Goal: Task Accomplishment & Management: Complete application form

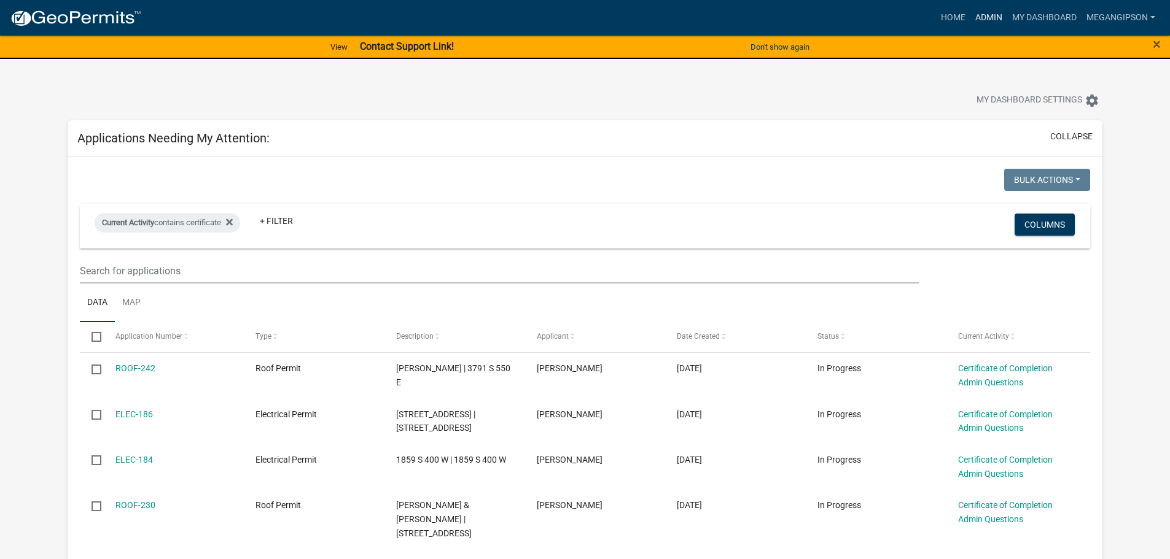
click at [970, 17] on link "Admin" at bounding box center [988, 17] width 37 height 23
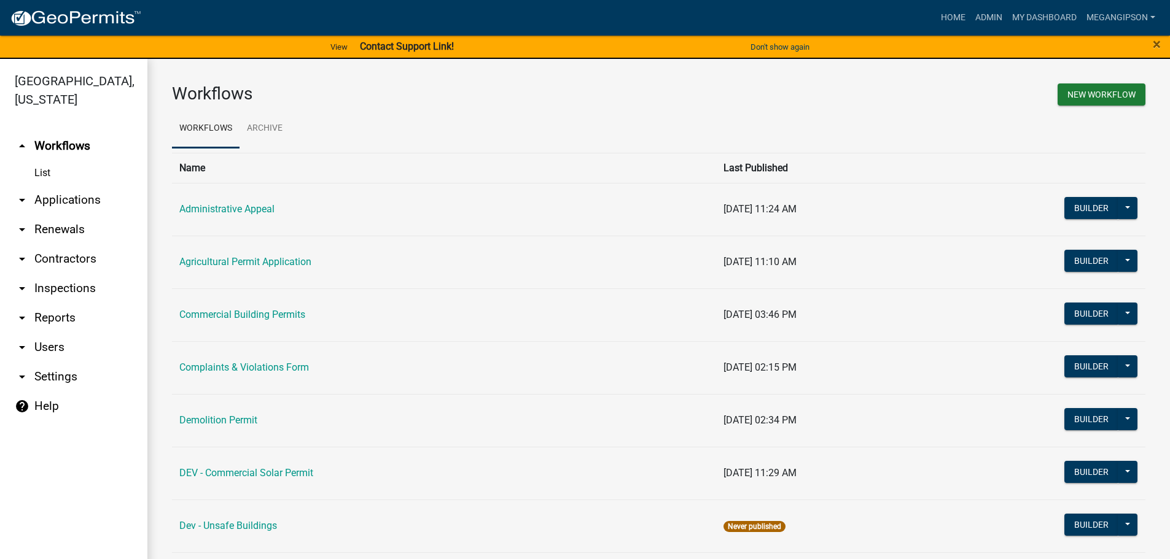
click at [98, 215] on link "arrow_drop_down Applications" at bounding box center [73, 199] width 147 height 29
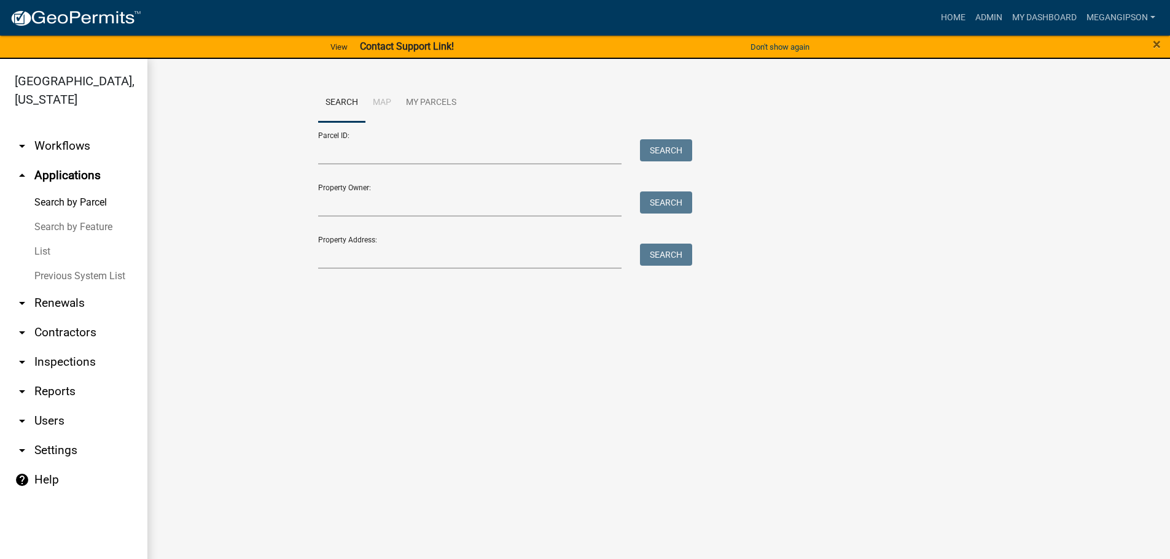
click at [82, 264] on link "List" at bounding box center [73, 251] width 147 height 25
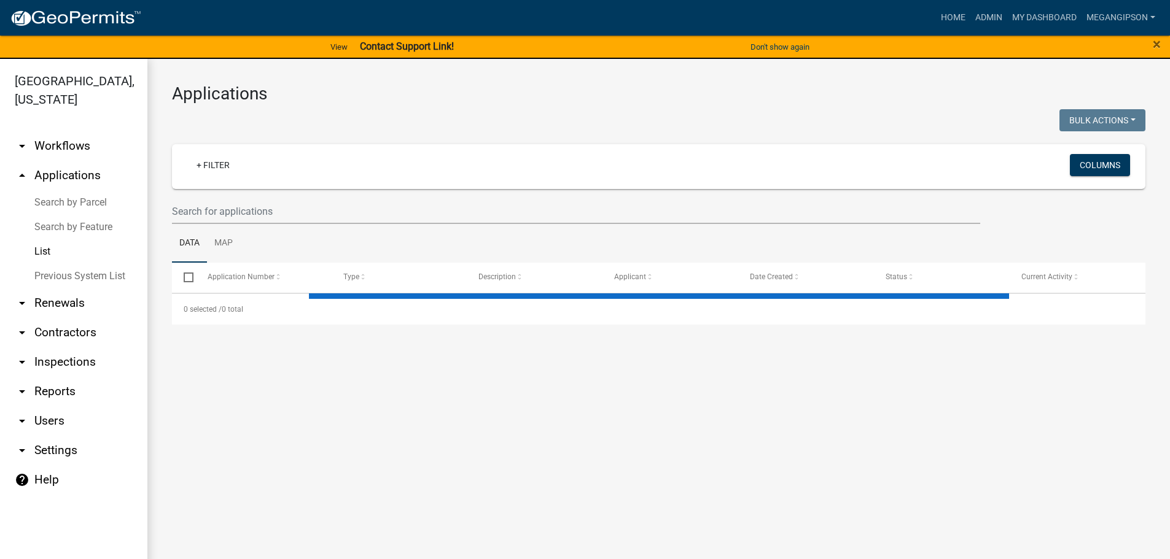
select select "3: 100"
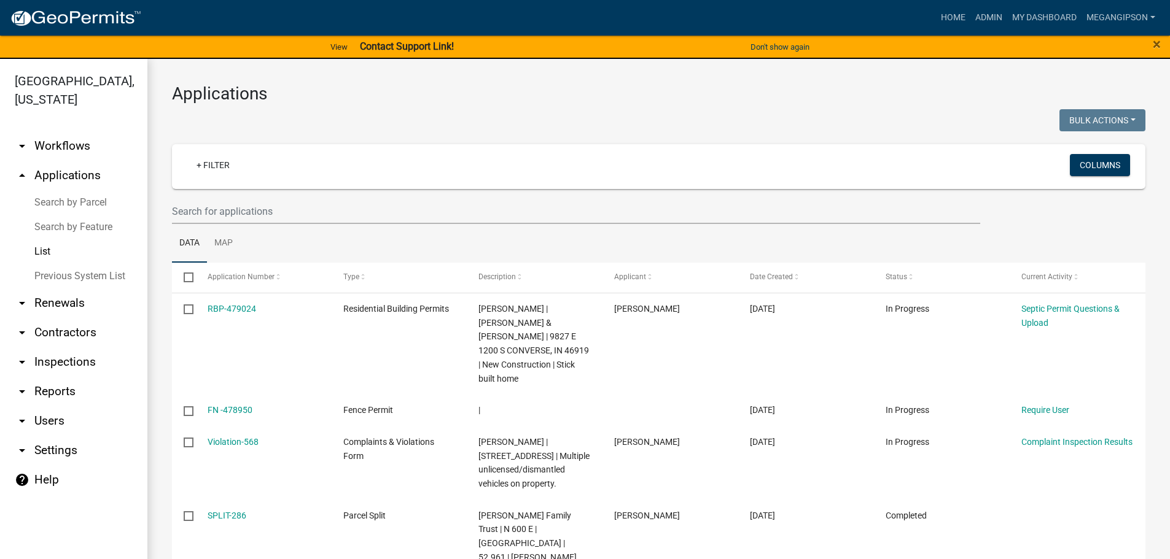
click at [84, 159] on link "arrow_drop_down Workflows" at bounding box center [73, 145] width 147 height 29
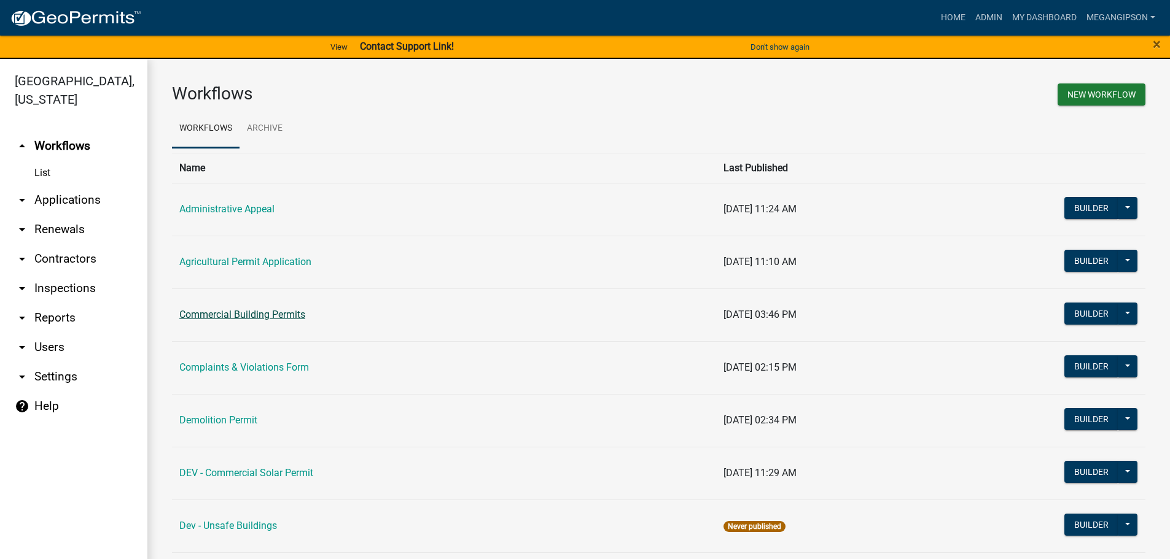
click at [269, 321] on link "Commercial Building Permits" at bounding box center [242, 315] width 126 height 12
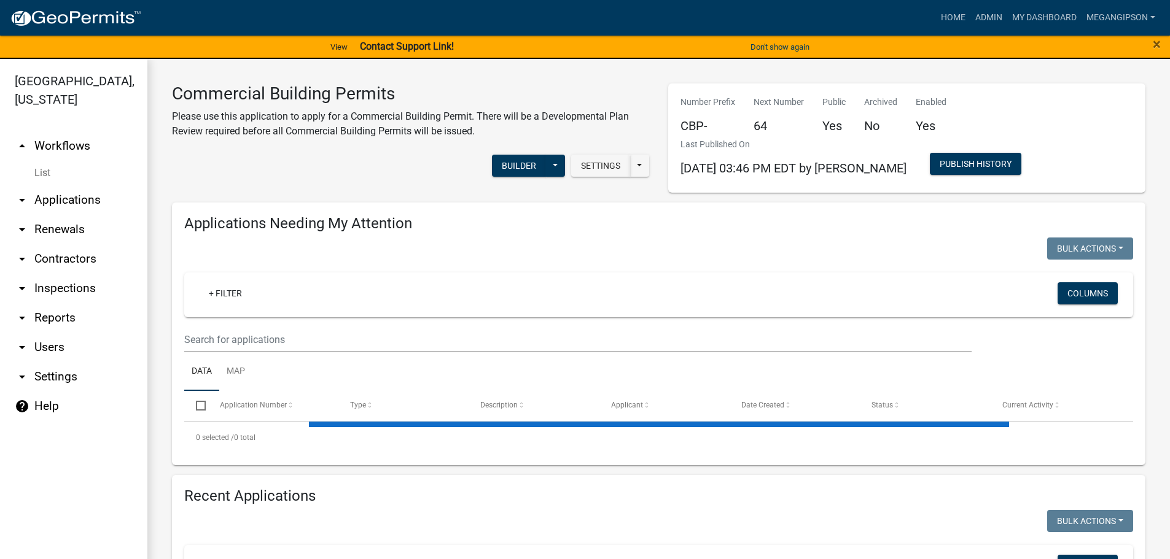
select select "3: 100"
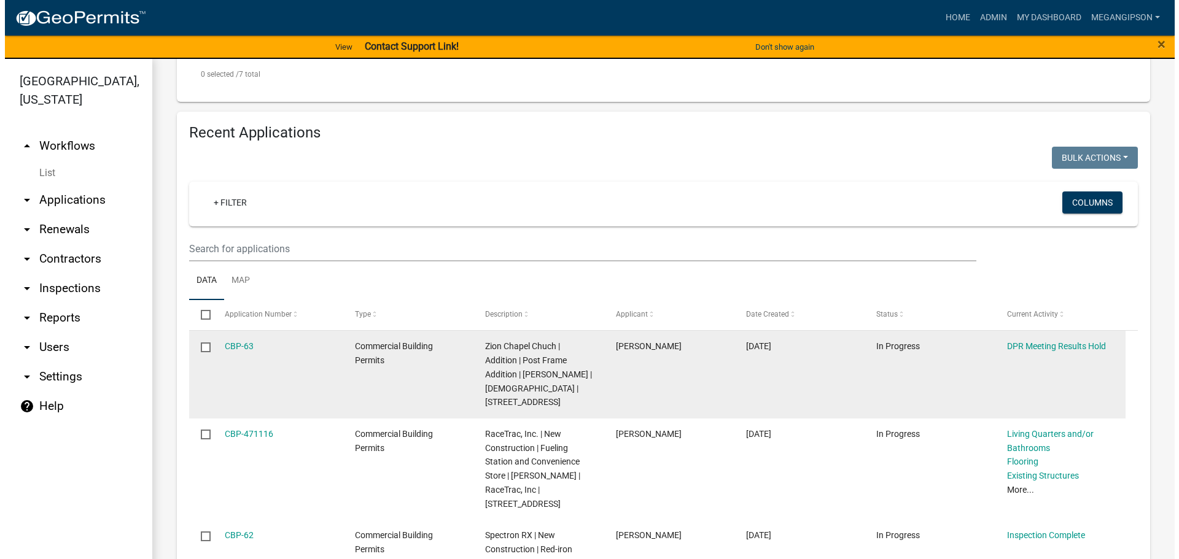
scroll to position [1412, 0]
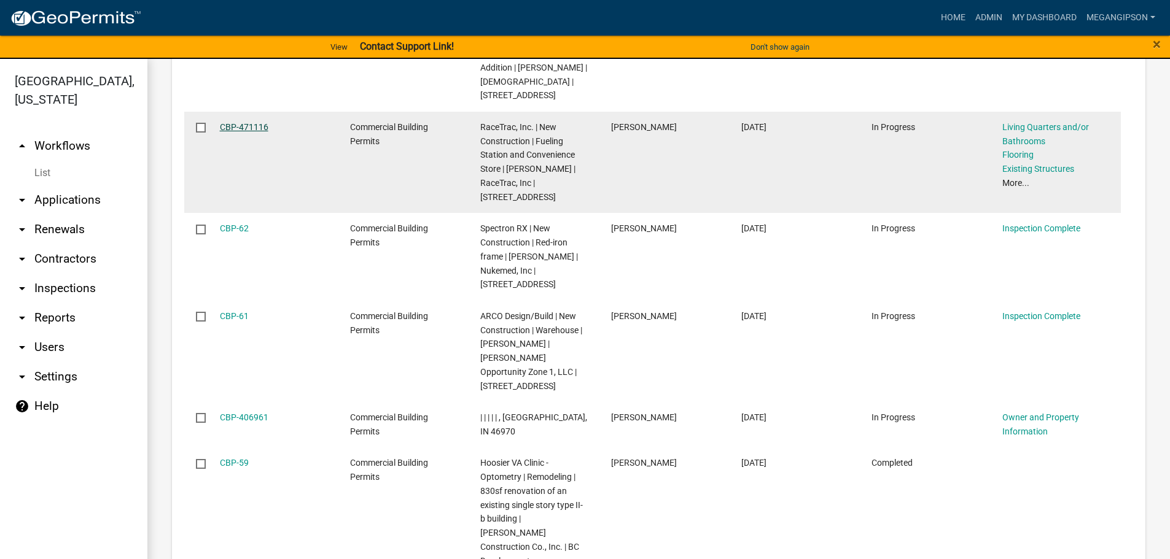
click at [258, 132] on link "CBP-471116" at bounding box center [244, 127] width 49 height 10
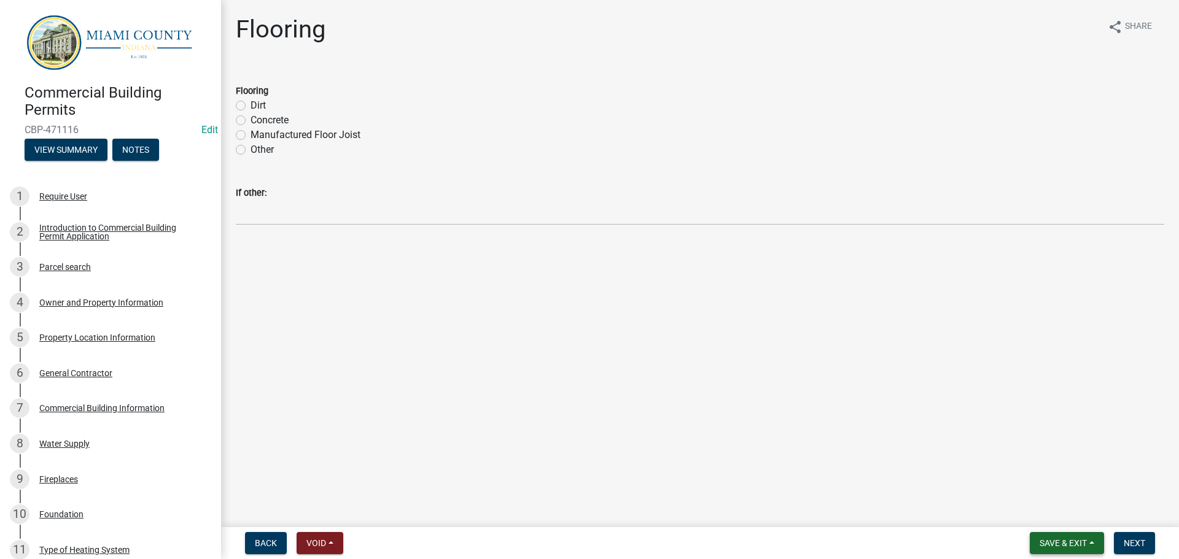
click at [1073, 540] on span "Save & Exit" at bounding box center [1062, 543] width 47 height 10
click at [1046, 518] on button "Save & Exit" at bounding box center [1055, 508] width 98 height 29
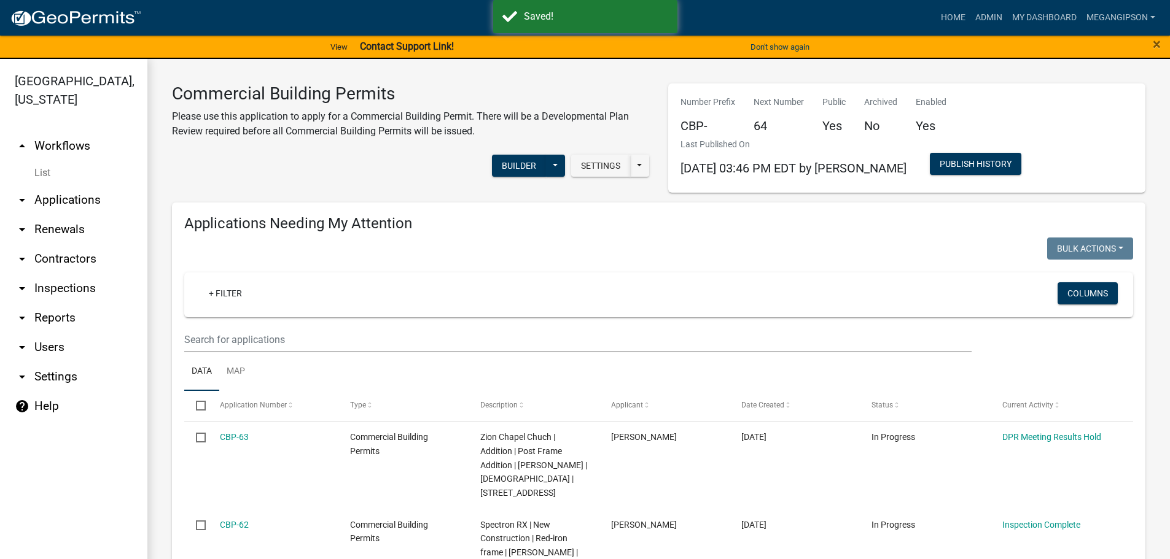
select select "3: 100"
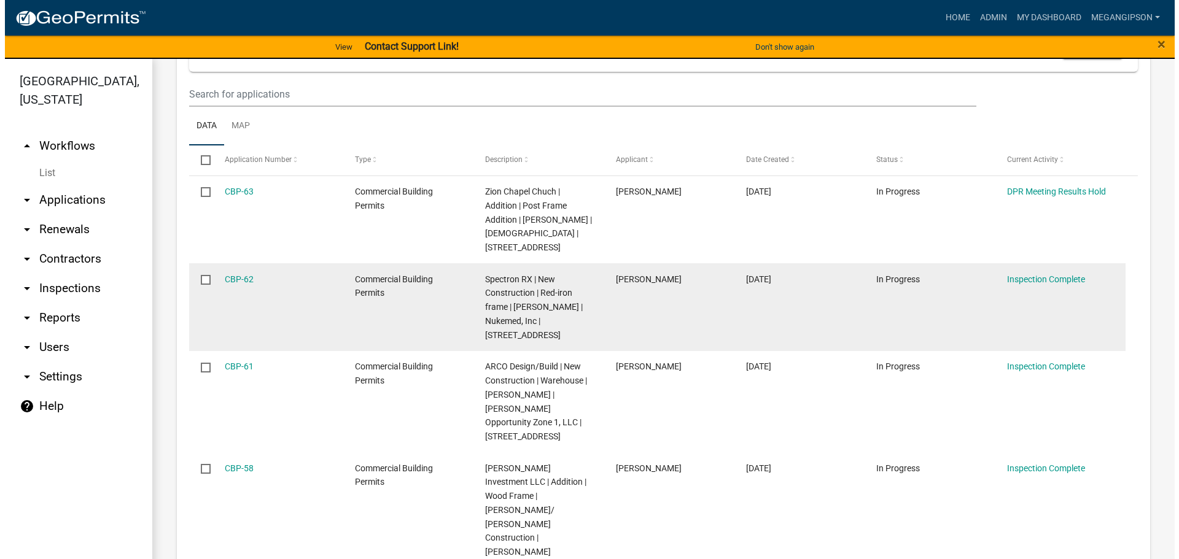
scroll to position [430, 0]
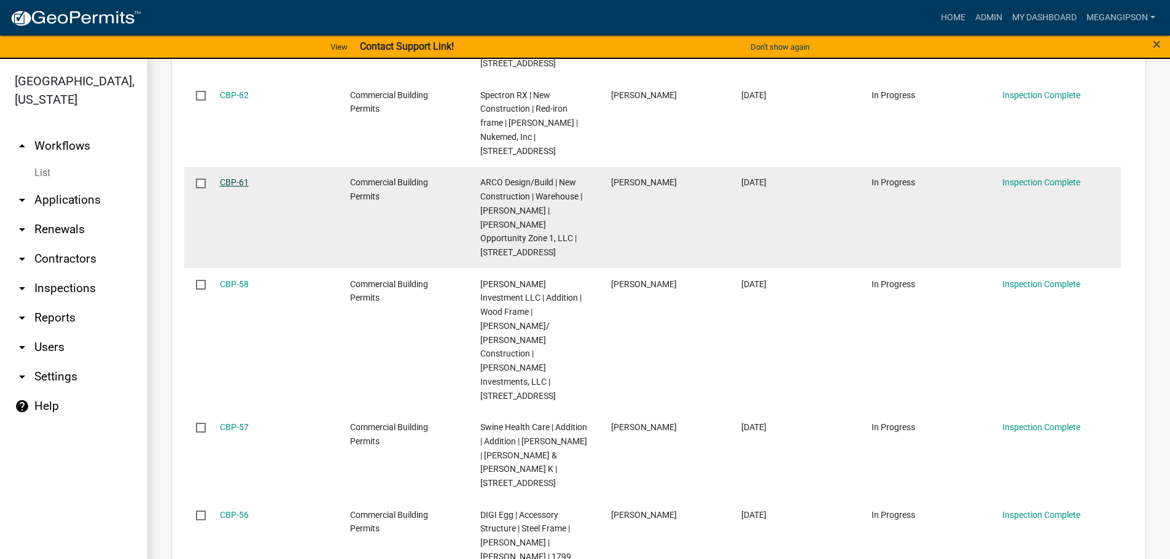
click at [236, 187] on link "CBP-61" at bounding box center [234, 182] width 29 height 10
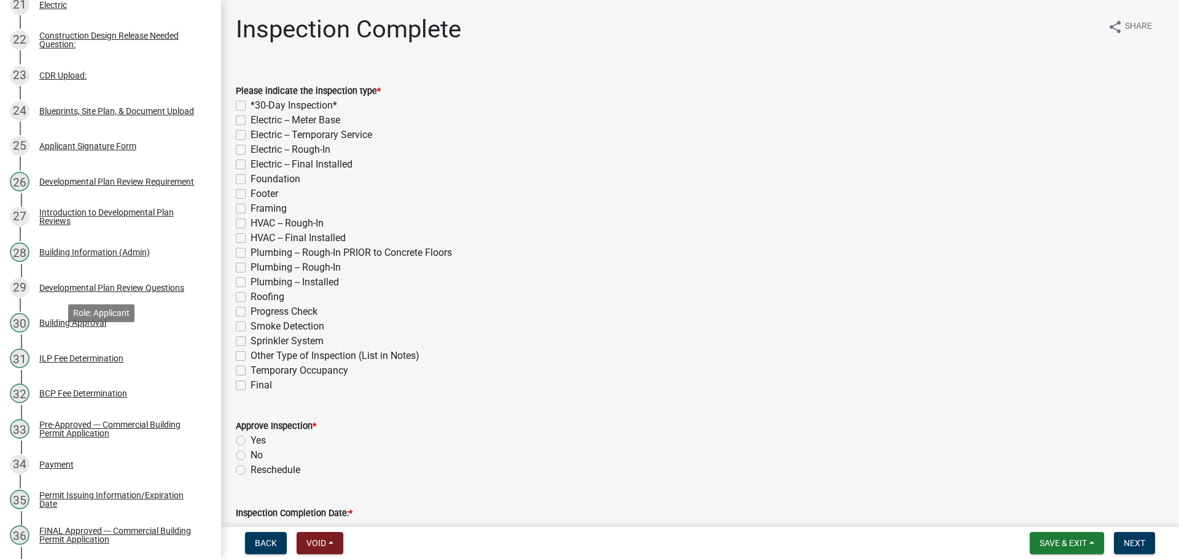
scroll to position [921, 0]
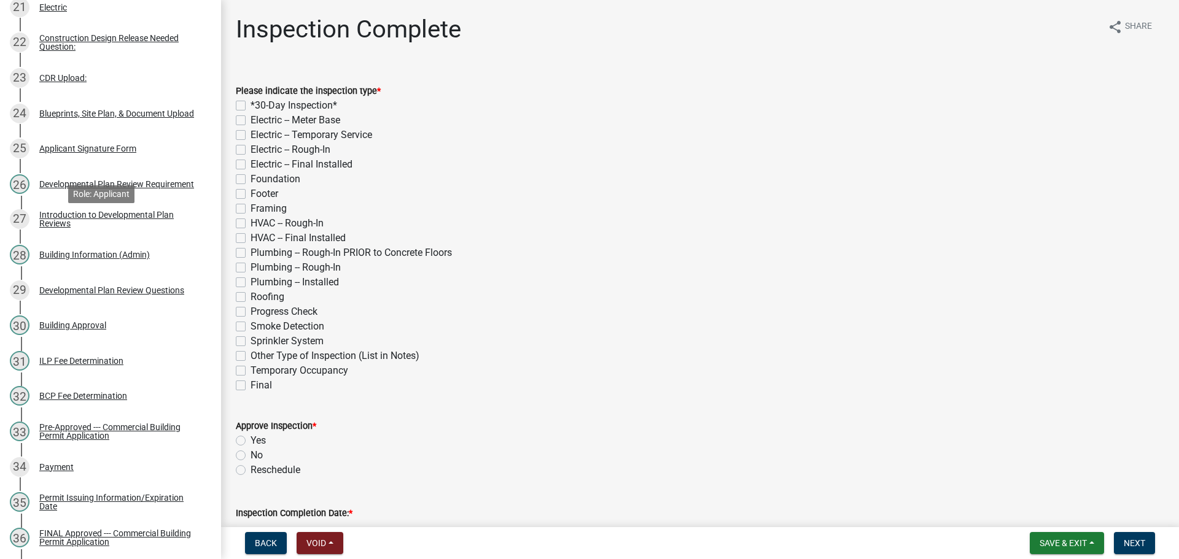
click at [115, 123] on div "24 Blueprints, Site Plan, & Document Upload" at bounding box center [106, 114] width 192 height 20
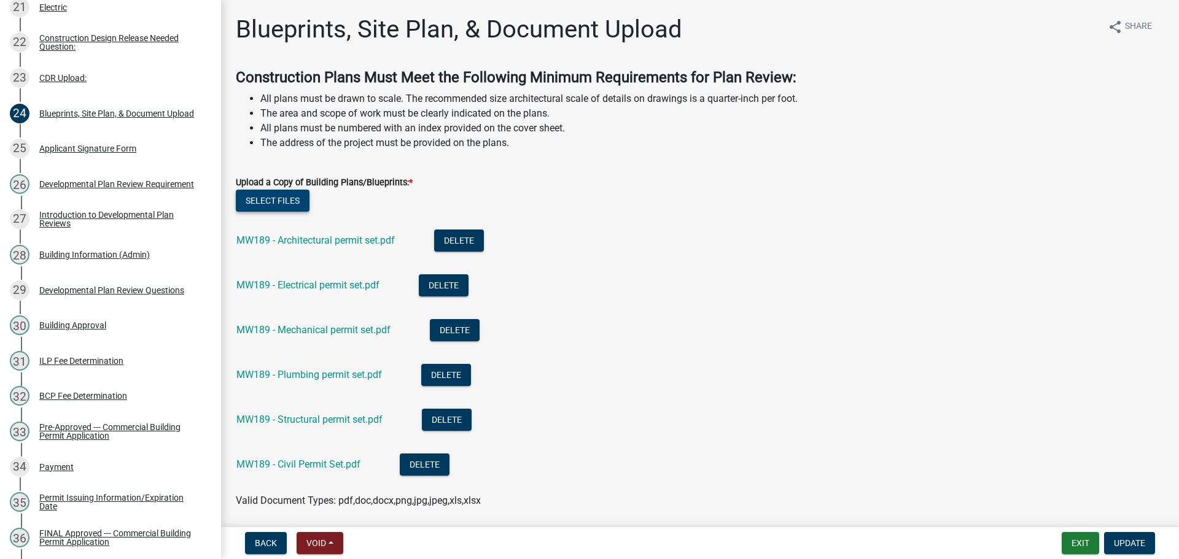
click at [290, 212] on button "Select files" at bounding box center [273, 201] width 74 height 22
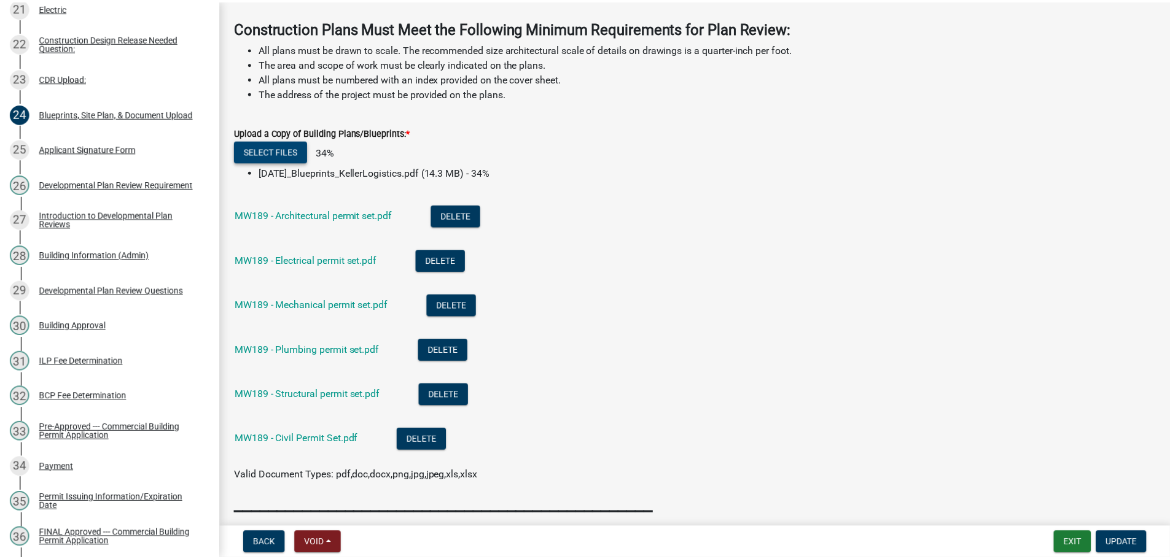
scroll to position [0, 0]
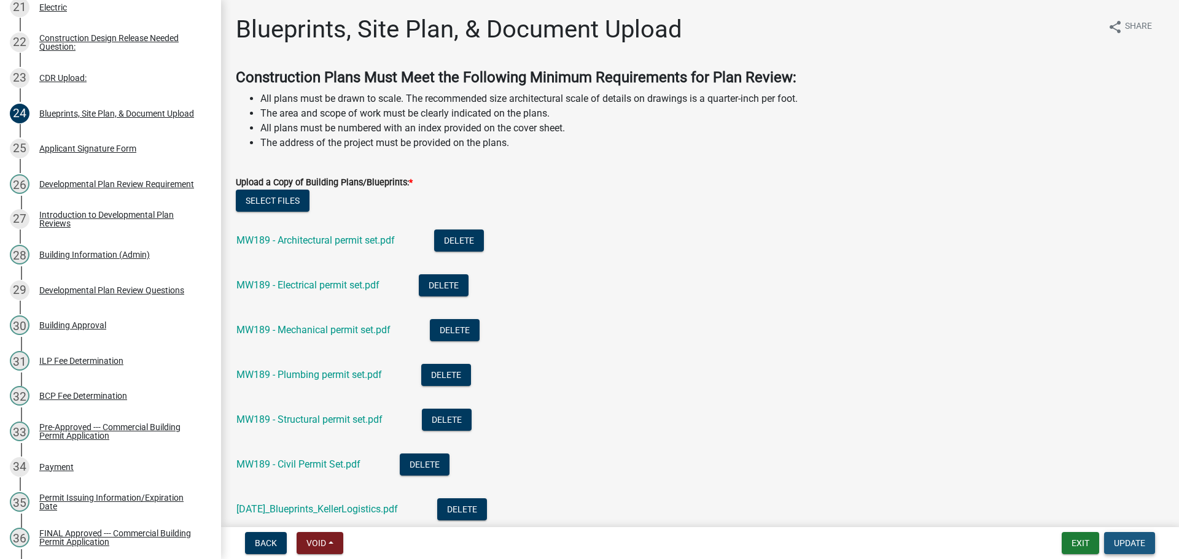
click at [1121, 543] on span "Update" at bounding box center [1129, 543] width 31 height 10
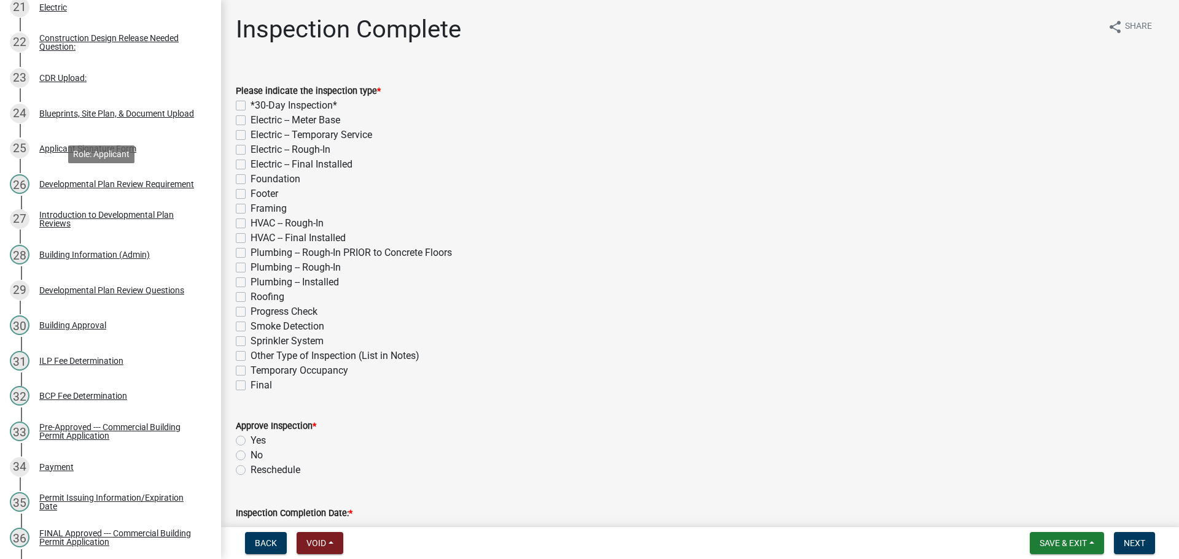
click at [110, 88] on div "23 CDR Upload:" at bounding box center [106, 78] width 192 height 20
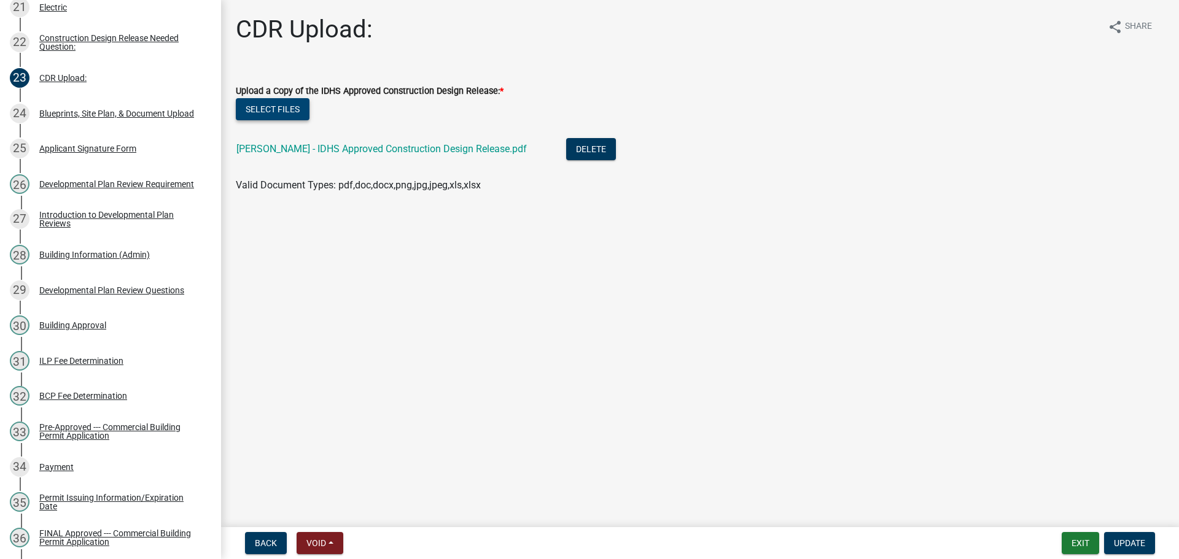
click at [282, 120] on button "Select files" at bounding box center [273, 109] width 74 height 22
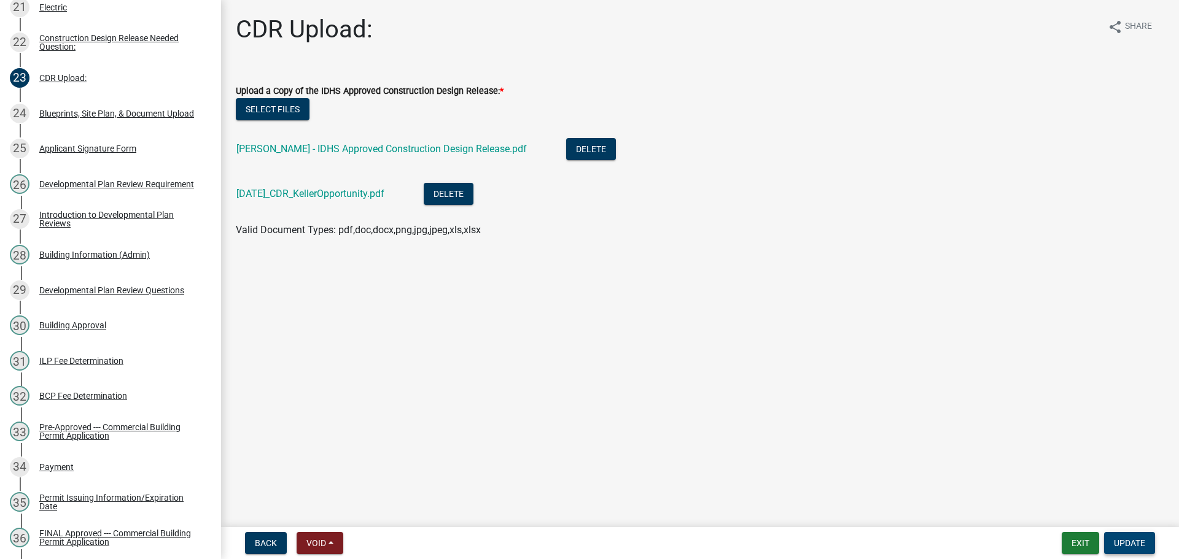
click at [1116, 541] on span "Update" at bounding box center [1129, 543] width 31 height 10
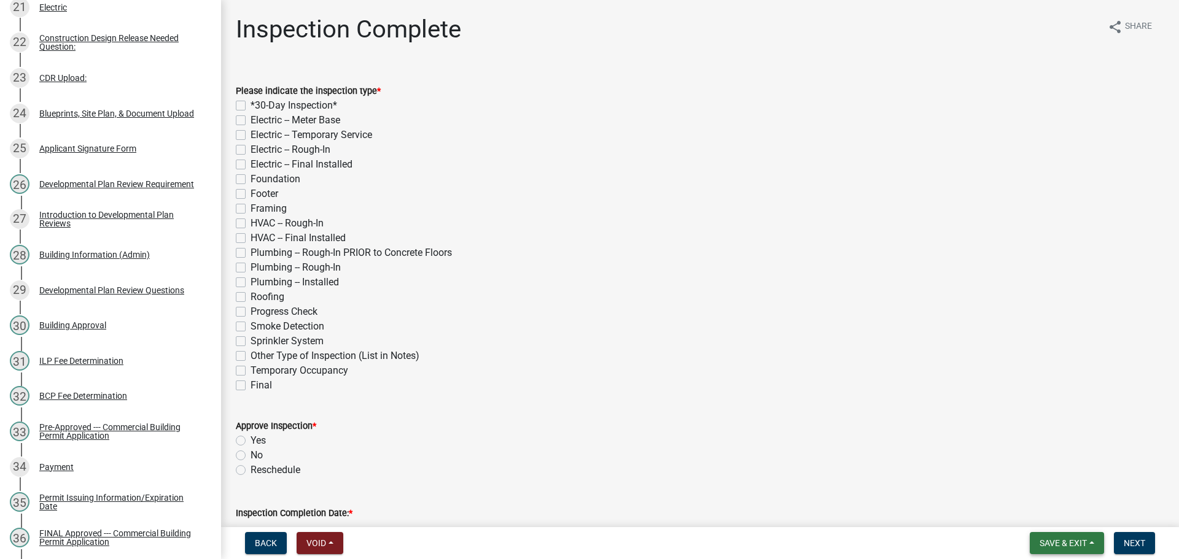
click at [1052, 546] on span "Save & Exit" at bounding box center [1062, 543] width 47 height 10
click at [1032, 497] on button "Save & Exit" at bounding box center [1055, 508] width 98 height 29
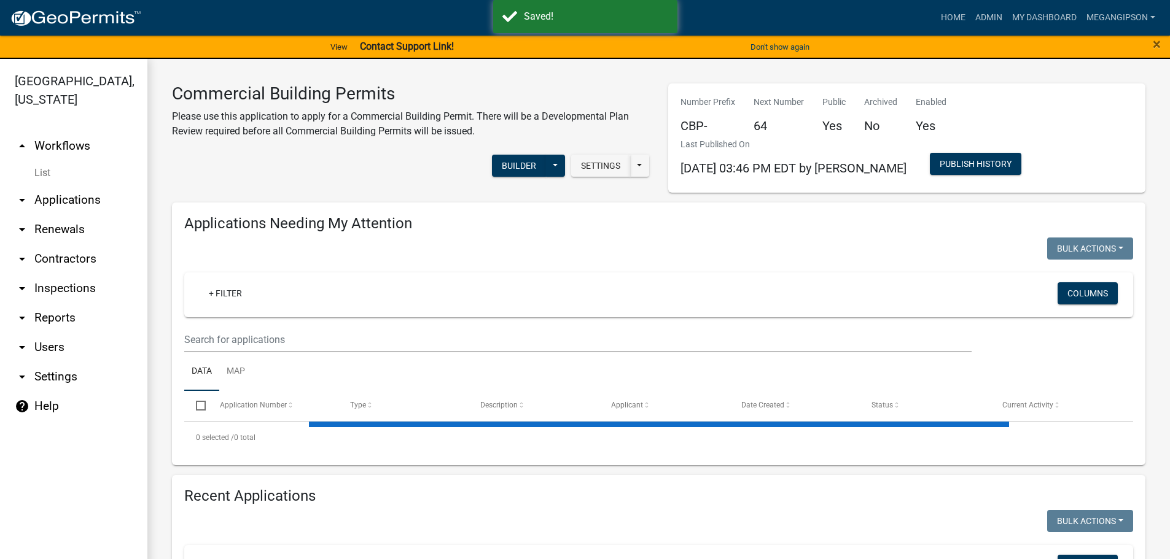
select select "3: 100"
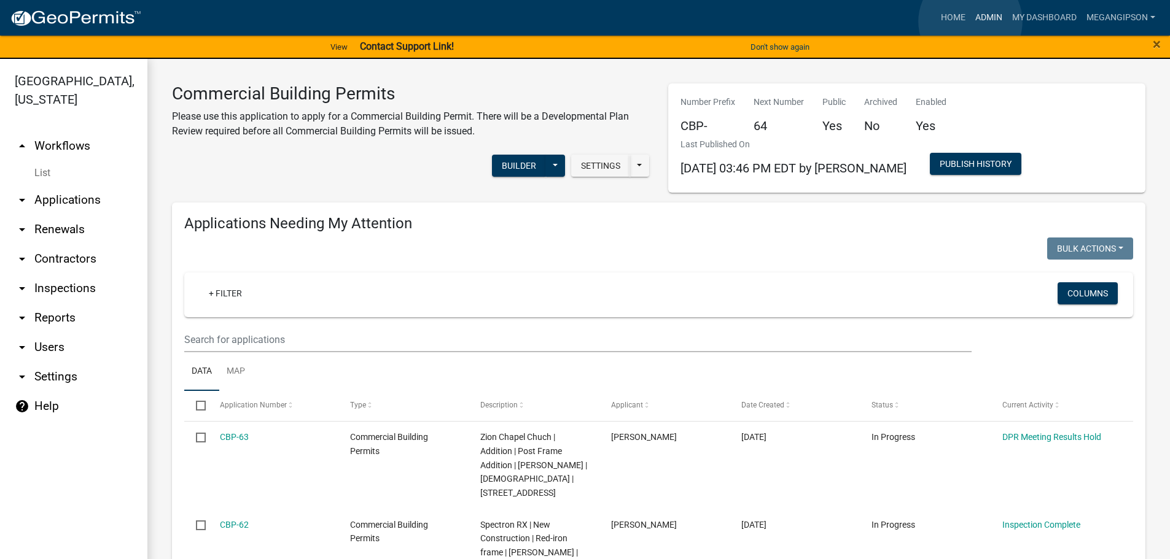
click at [970, 21] on link "Admin" at bounding box center [988, 17] width 37 height 23
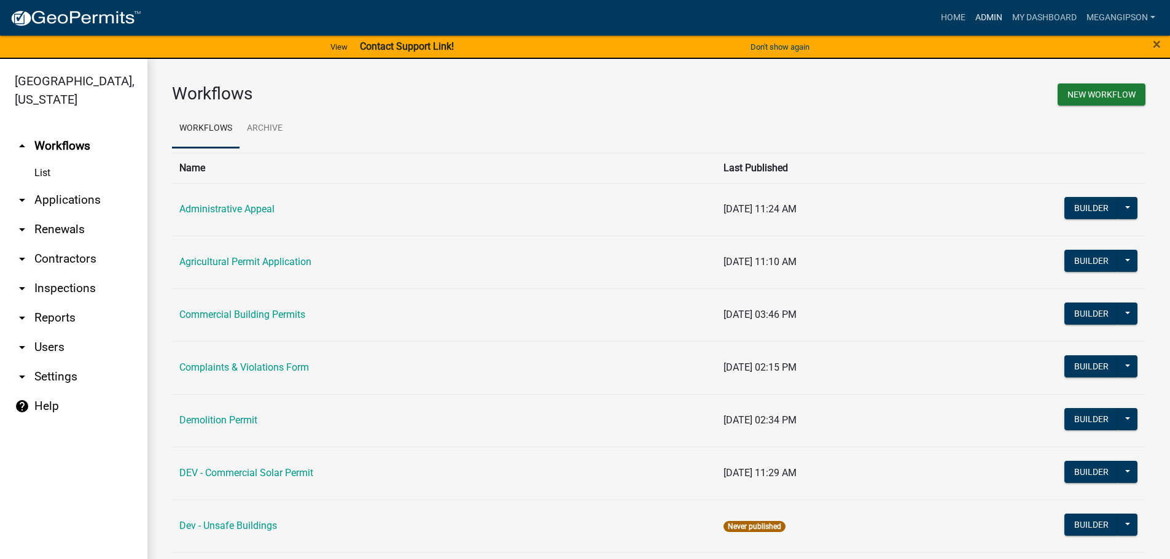
scroll to position [675, 0]
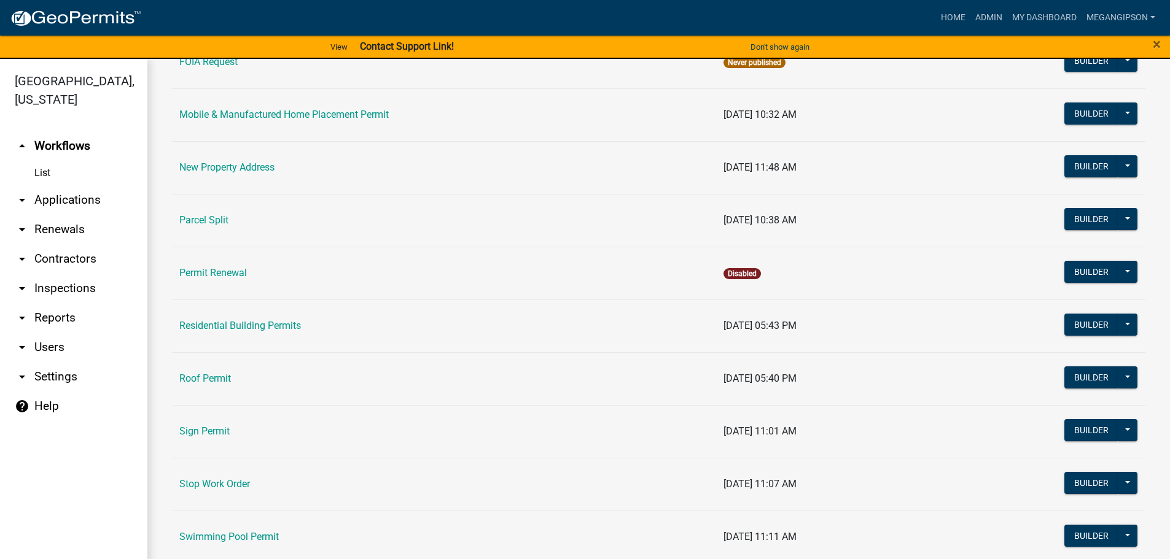
click at [270, 332] on link "Residential Building Permits" at bounding box center [240, 326] width 122 height 12
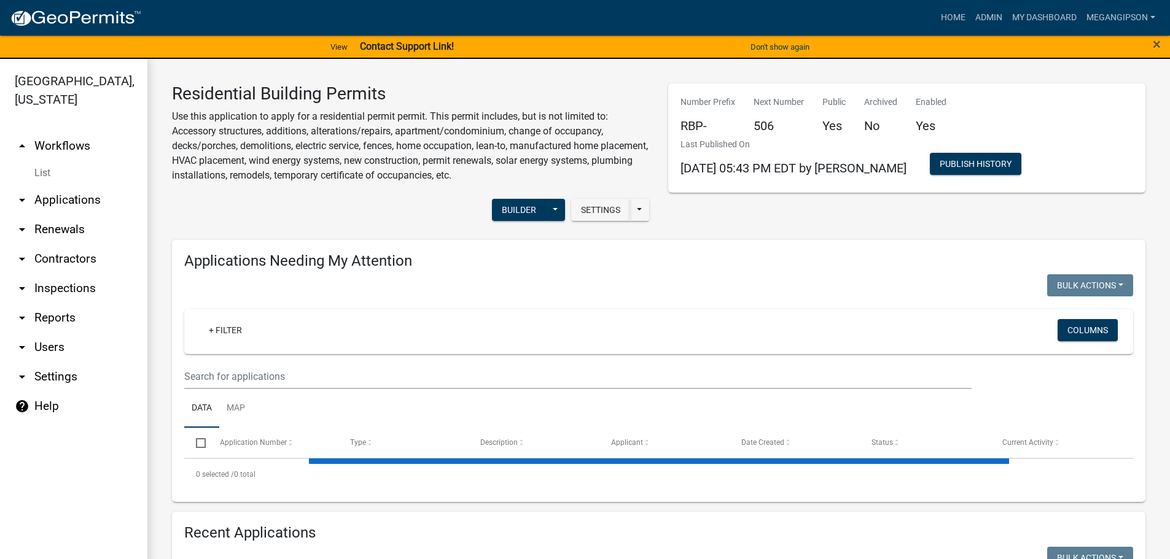
select select "3: 100"
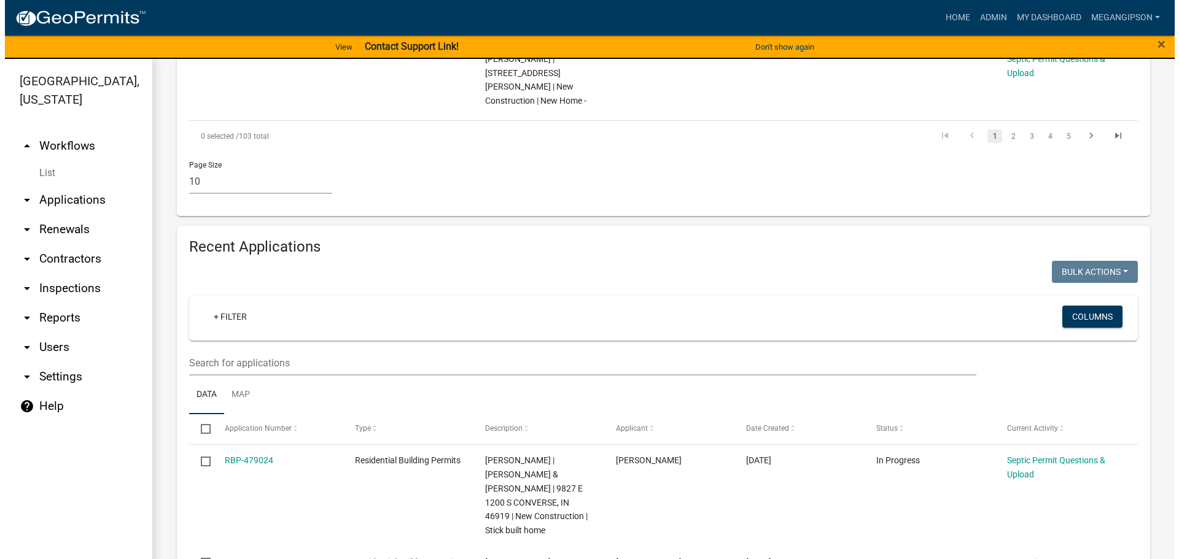
scroll to position [1474, 0]
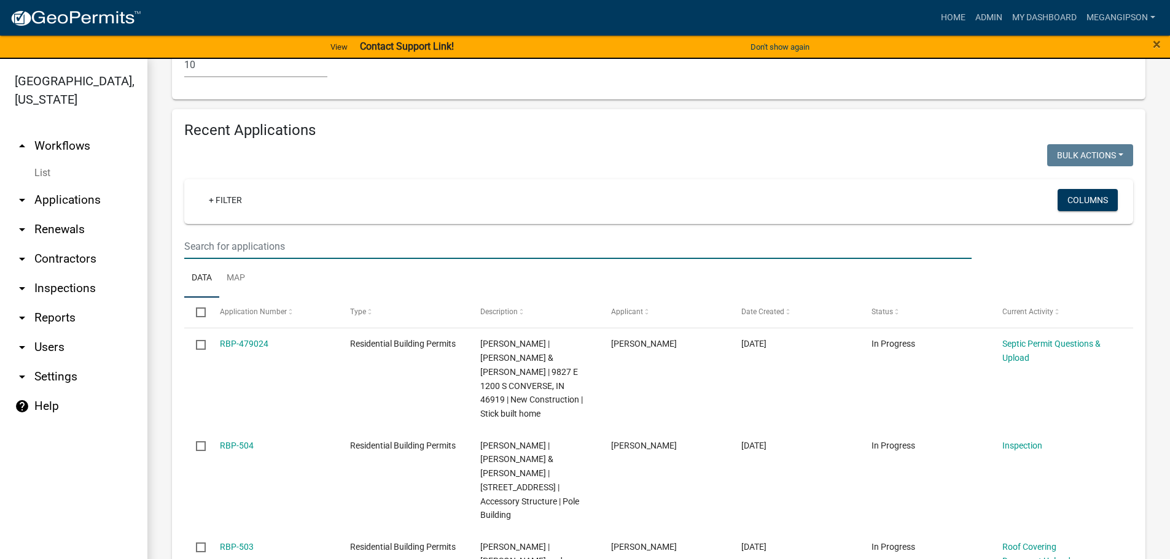
click at [253, 259] on input "text" at bounding box center [577, 246] width 787 height 25
type input "[PERSON_NAME]"
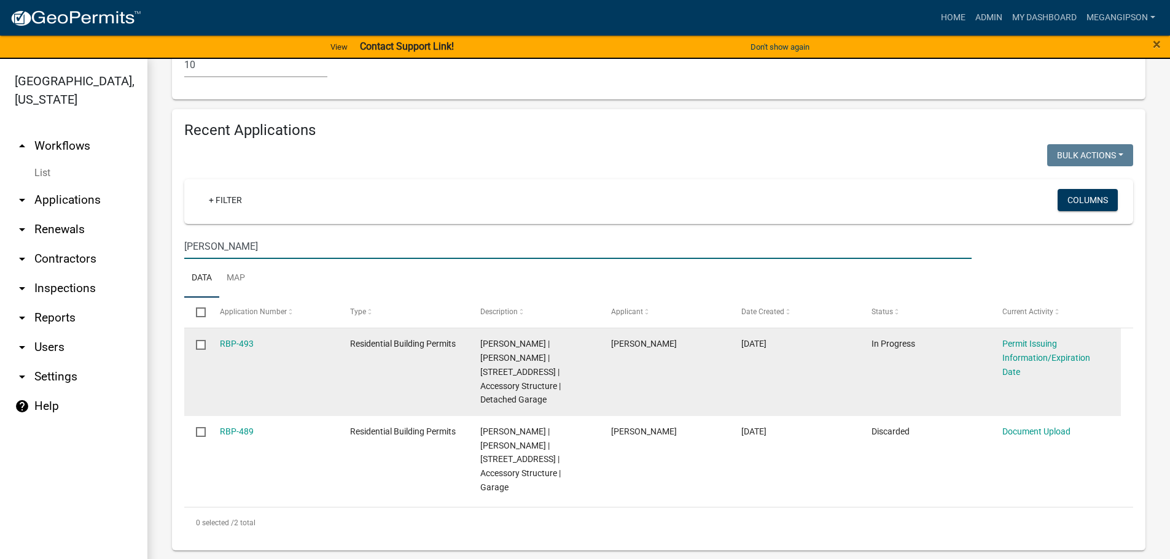
click at [1032, 379] on div "Permit Issuing Information/Expiration Date" at bounding box center [1055, 358] width 107 height 42
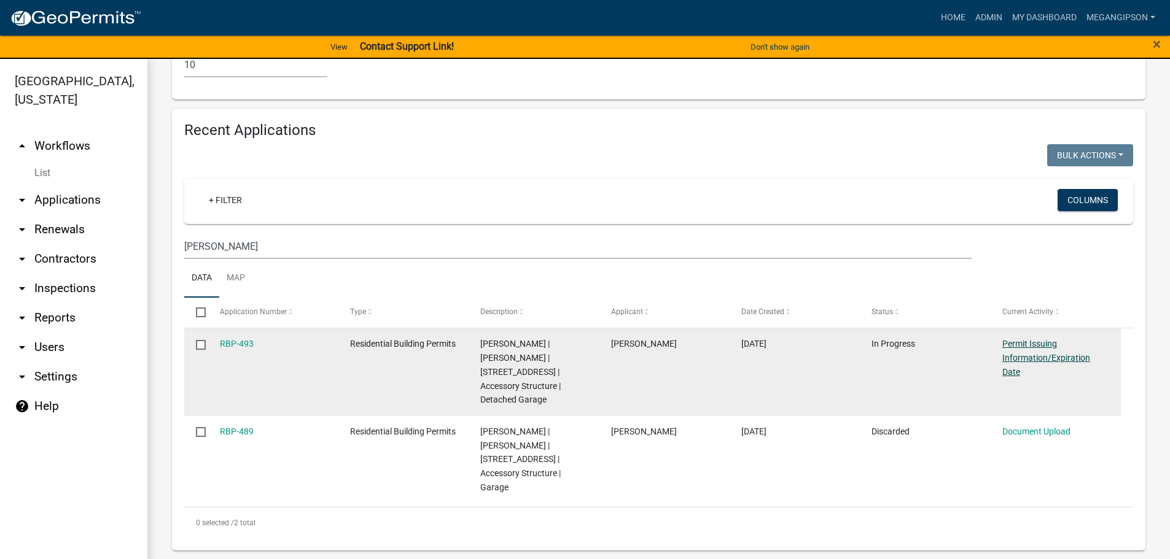
click at [1032, 377] on link "Permit Issuing Information/Expiration Date" at bounding box center [1046, 358] width 88 height 38
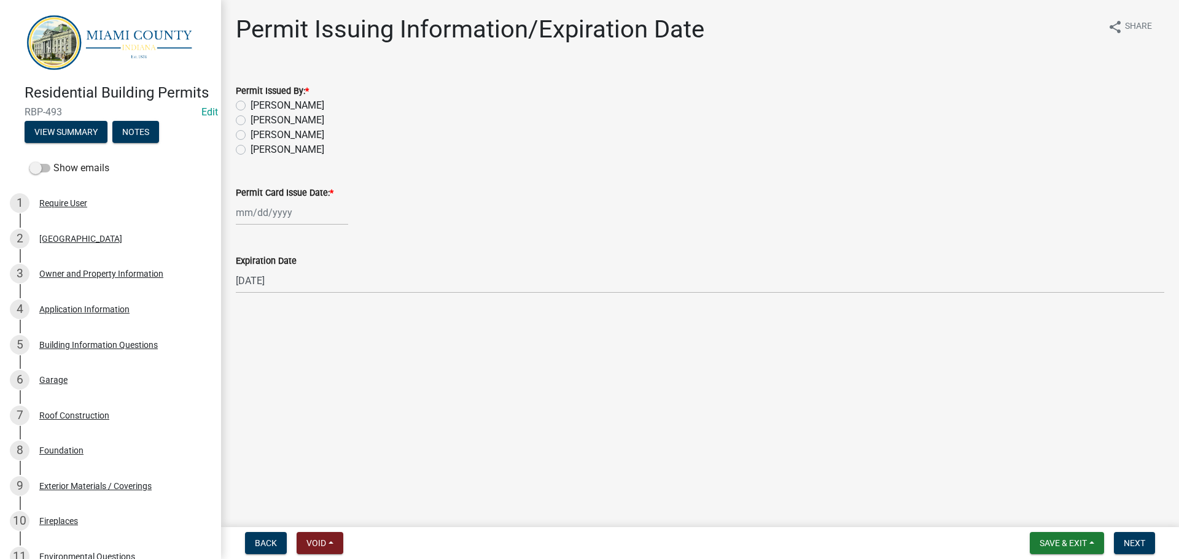
click at [275, 128] on label "[PERSON_NAME]" at bounding box center [288, 120] width 74 height 15
click at [258, 121] on input "[PERSON_NAME]" at bounding box center [255, 117] width 8 height 8
radio input "true"
click at [276, 225] on div at bounding box center [292, 212] width 112 height 25
select select "9"
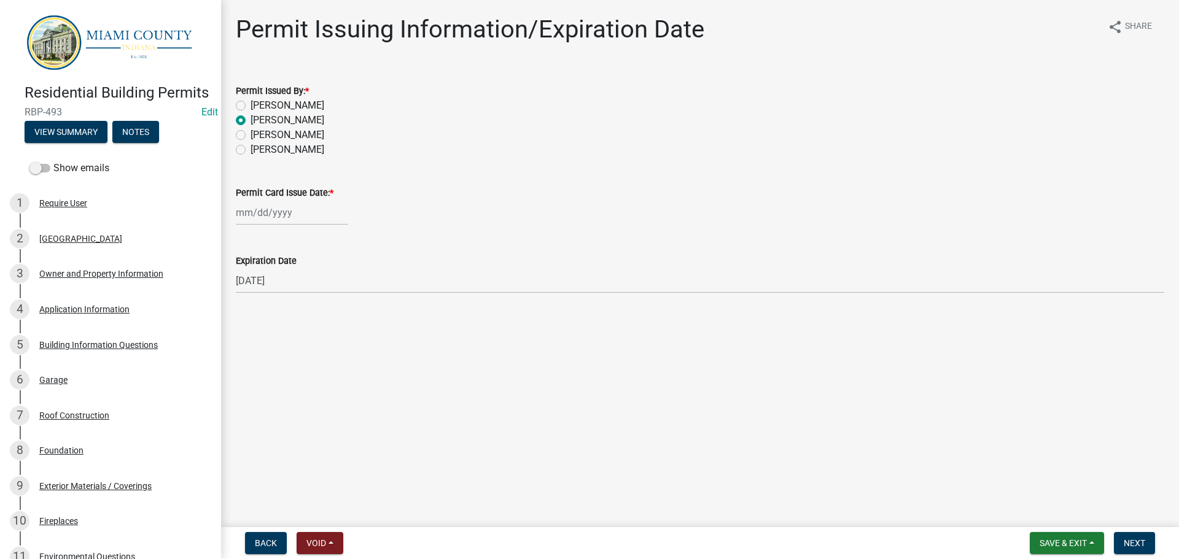
select select "2025"
click at [297, 334] on div "17" at bounding box center [288, 324] width 20 height 20
type input "[DATE]"
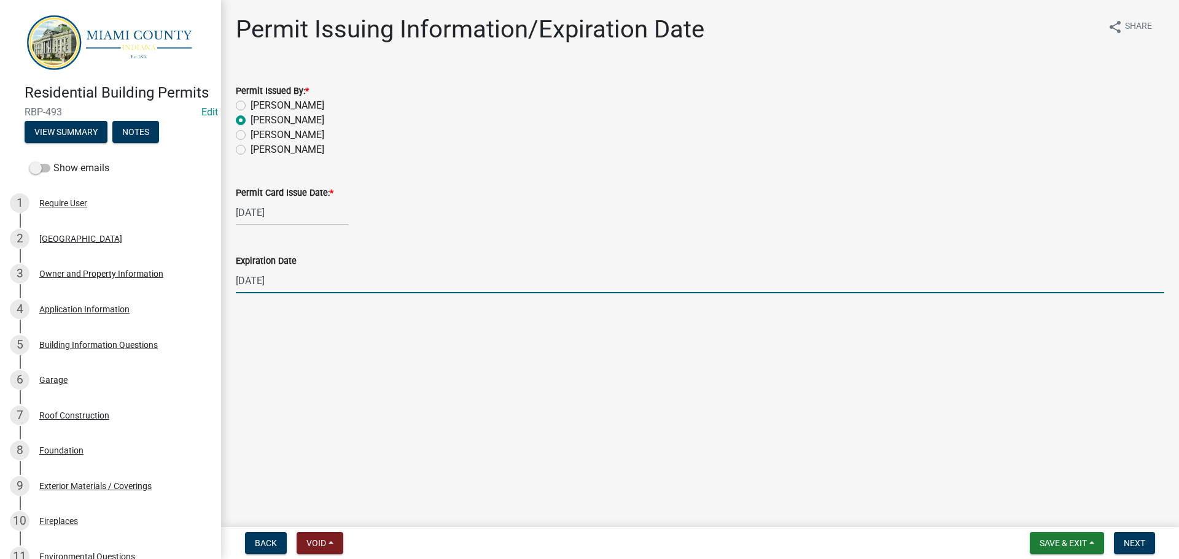
click at [268, 293] on input "[DATE]" at bounding box center [700, 280] width 928 height 25
type input "[DATE]"
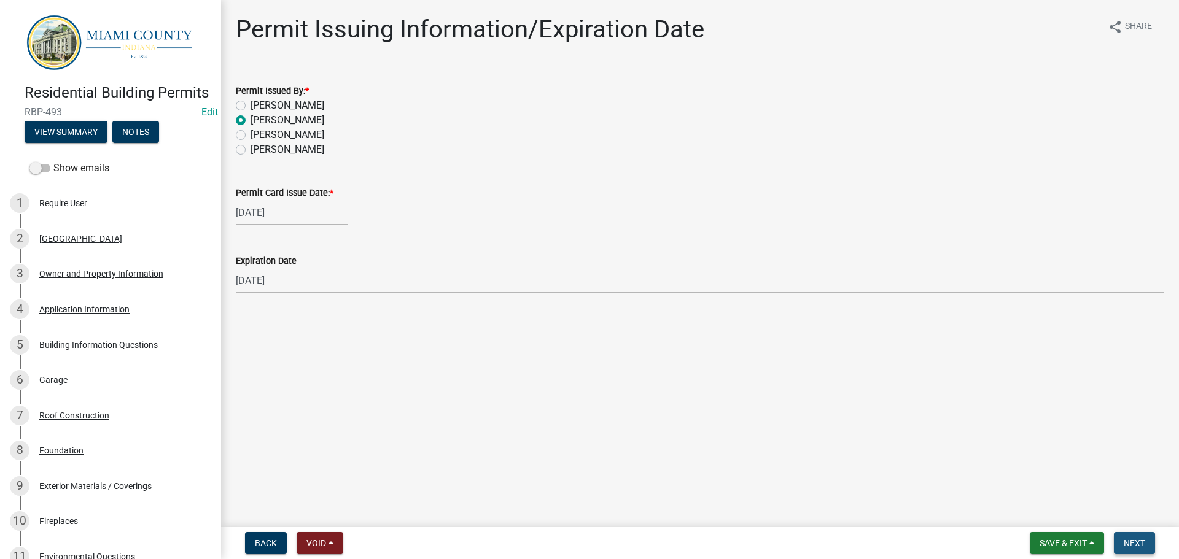
click at [1135, 532] on button "Next" at bounding box center [1134, 543] width 41 height 22
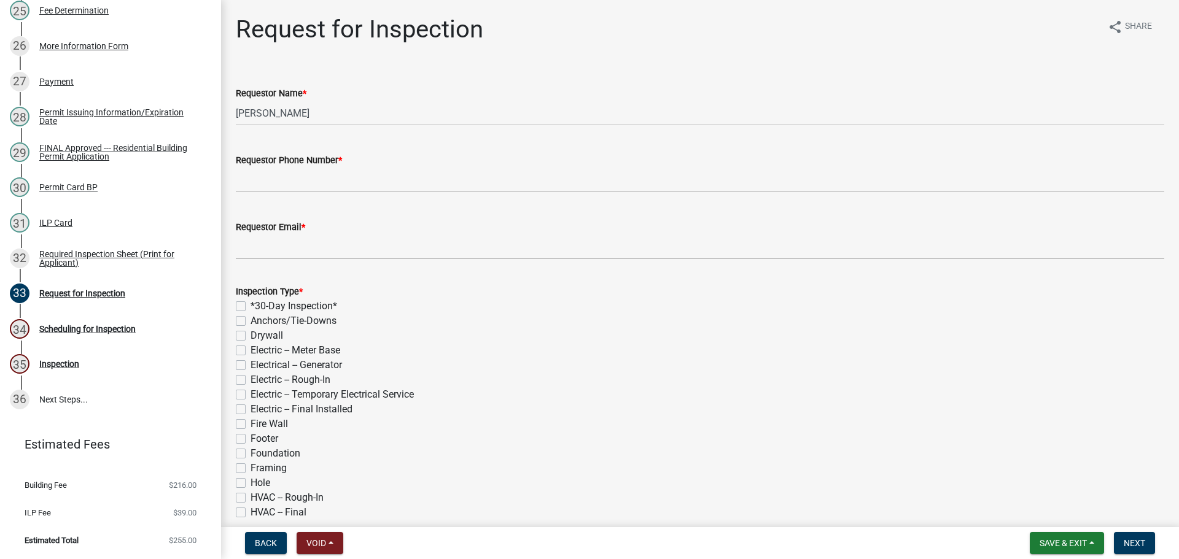
scroll to position [1246, 0]
click at [99, 72] on div "27 Payment" at bounding box center [106, 82] width 192 height 20
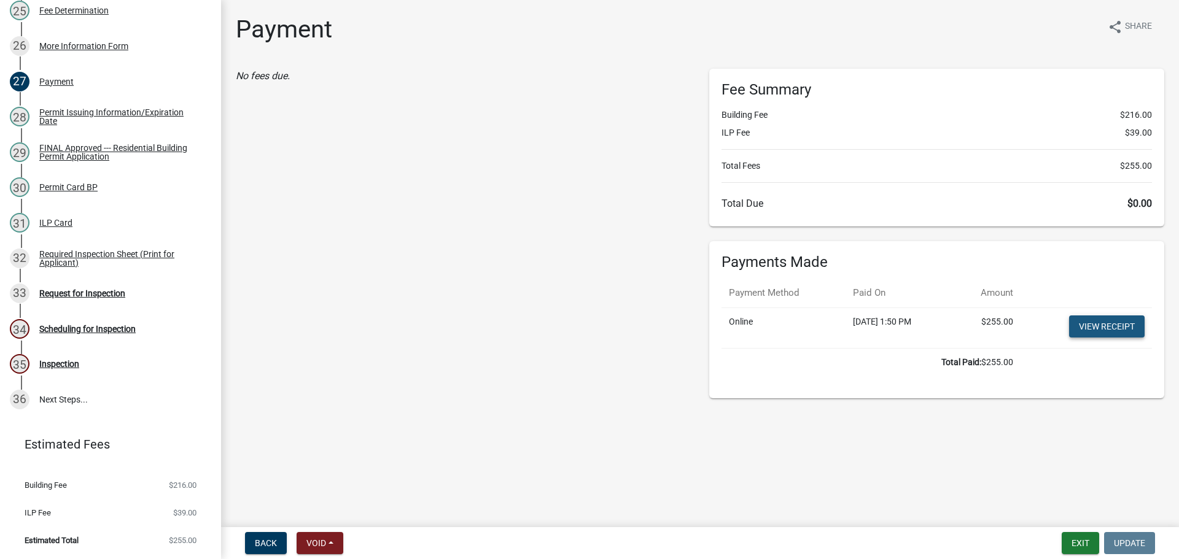
click at [1079, 338] on link "View receipt" at bounding box center [1107, 327] width 76 height 22
click at [77, 144] on div "FINAL Approved --- Residential Building Permit Application" at bounding box center [120, 152] width 162 height 17
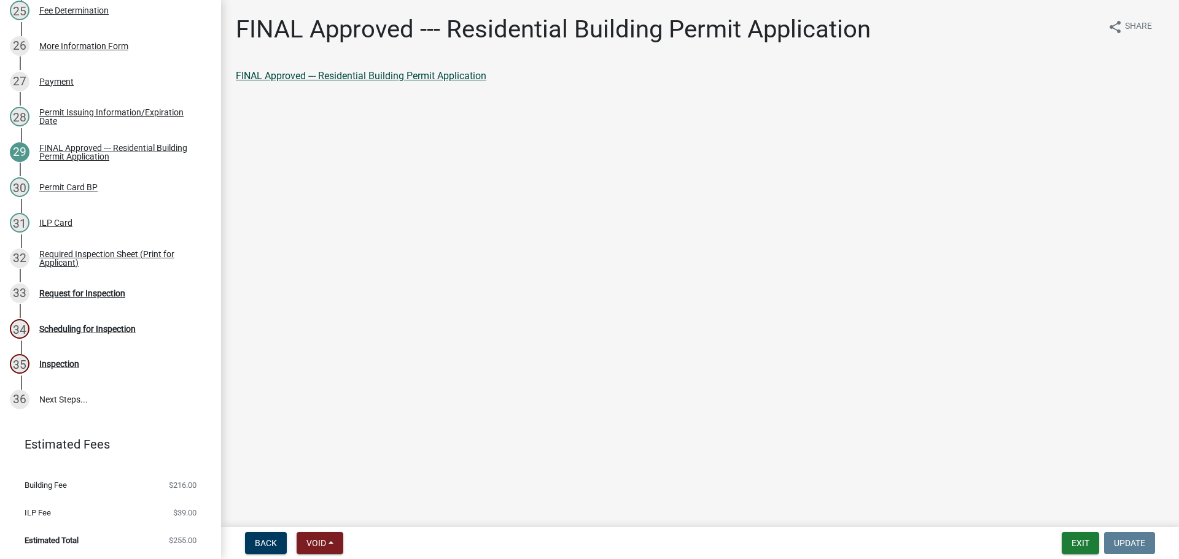
click at [422, 82] on link "FINAL Approved --- Residential Building Permit Application" at bounding box center [361, 76] width 251 height 12
click at [85, 183] on div "Permit Card BP" at bounding box center [68, 187] width 58 height 9
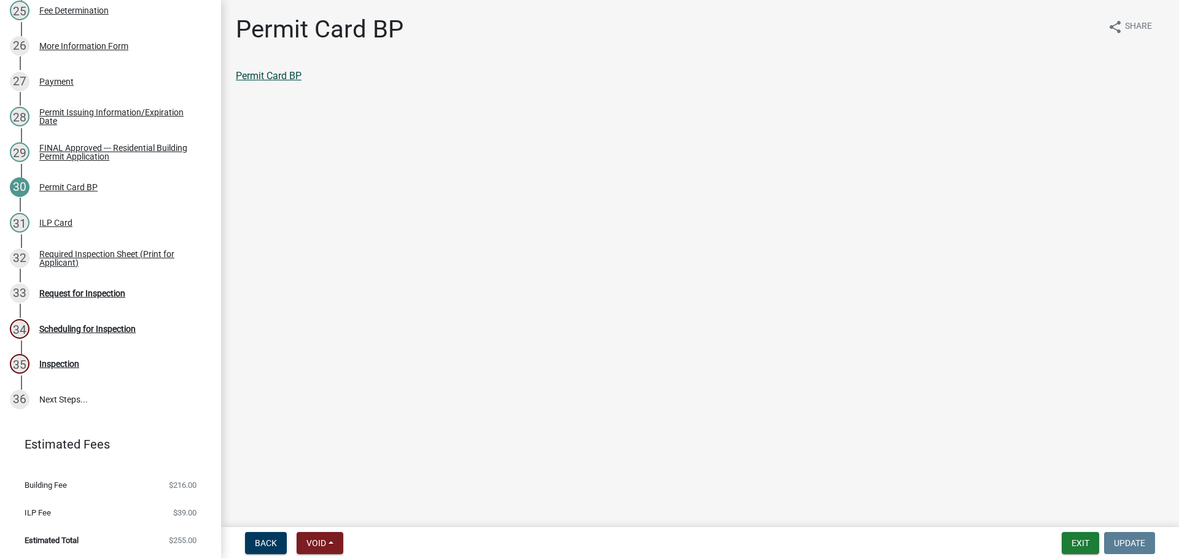
click at [292, 82] on link "Permit Card BP" at bounding box center [269, 76] width 66 height 12
click at [65, 219] on div "ILP Card" at bounding box center [55, 223] width 33 height 9
click at [252, 82] on link "ILP Card" at bounding box center [254, 76] width 37 height 12
click at [79, 250] on div "Required Inspection Sheet (Print for Applicant)" at bounding box center [120, 258] width 162 height 17
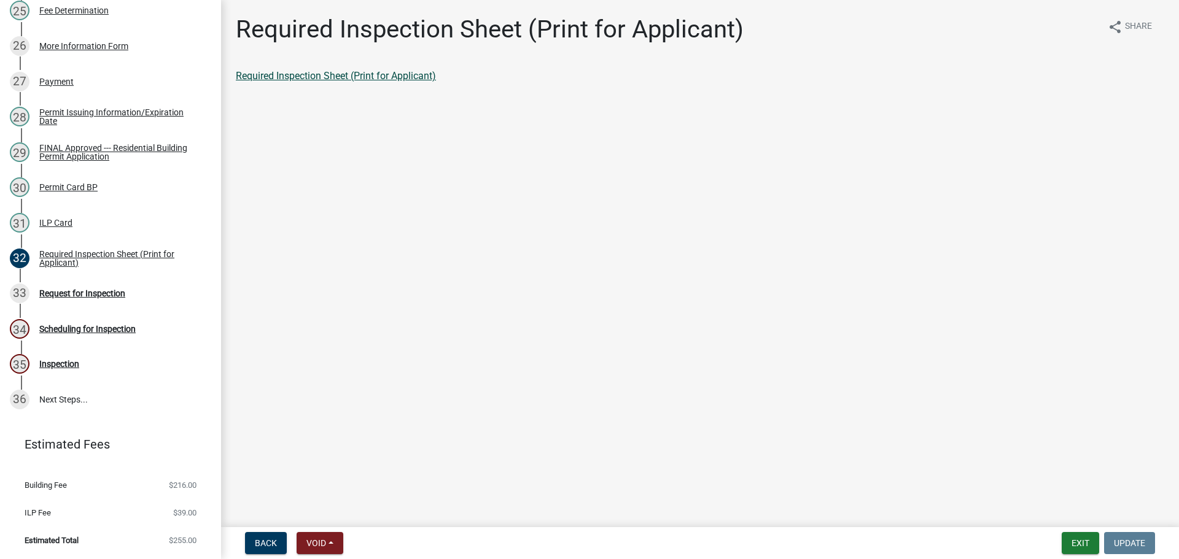
click at [335, 82] on link "Required Inspection Sheet (Print for Applicant)" at bounding box center [336, 76] width 200 height 12
click at [165, 250] on div "Required Inspection Sheet (Print for Applicant)" at bounding box center [120, 258] width 162 height 17
click at [148, 284] on div "33 Request for Inspection" at bounding box center [106, 294] width 192 height 20
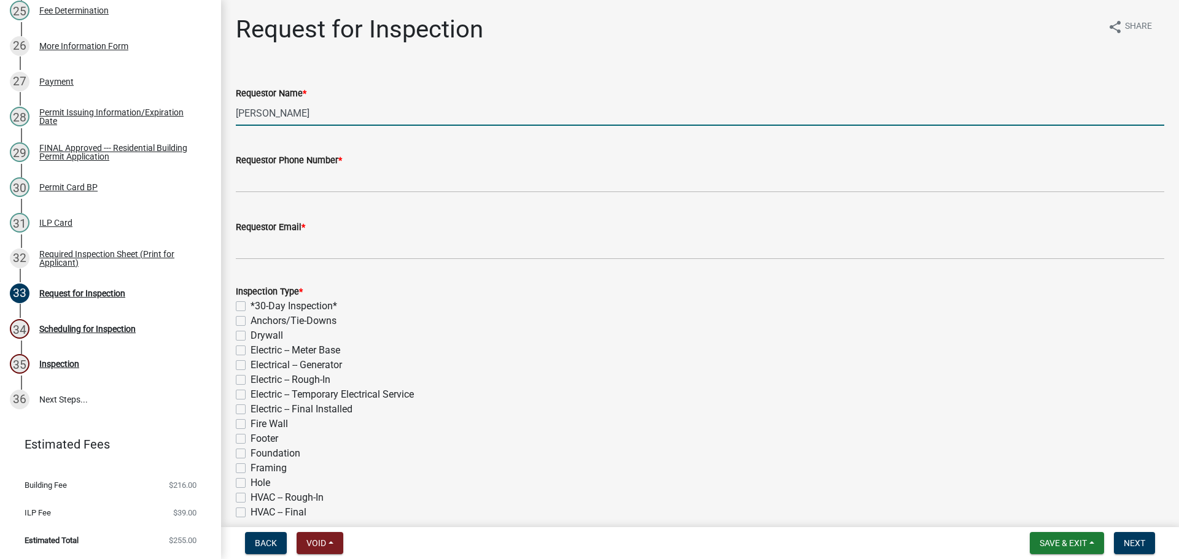
click at [368, 120] on input "[PERSON_NAME]" at bounding box center [700, 113] width 928 height 25
type input "[PERSON_NAME]"
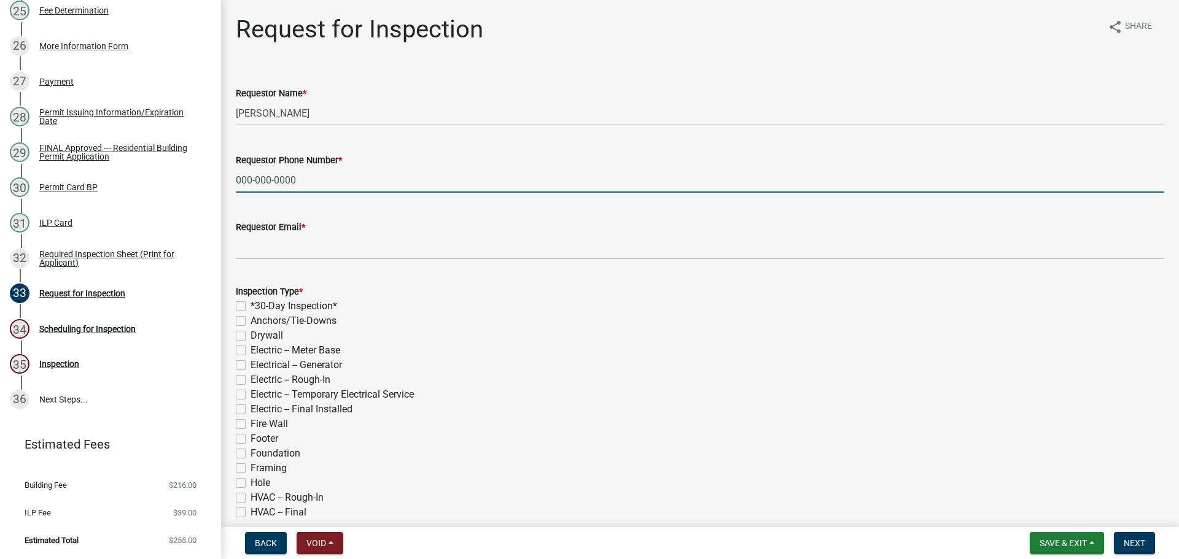
type input "000-000-0000"
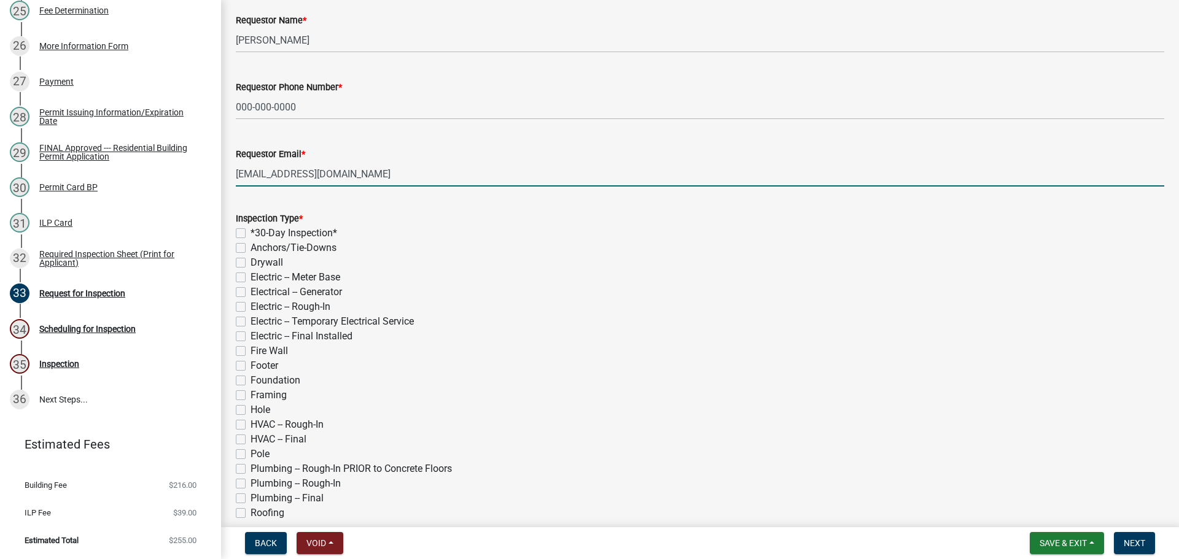
scroll to position [184, 0]
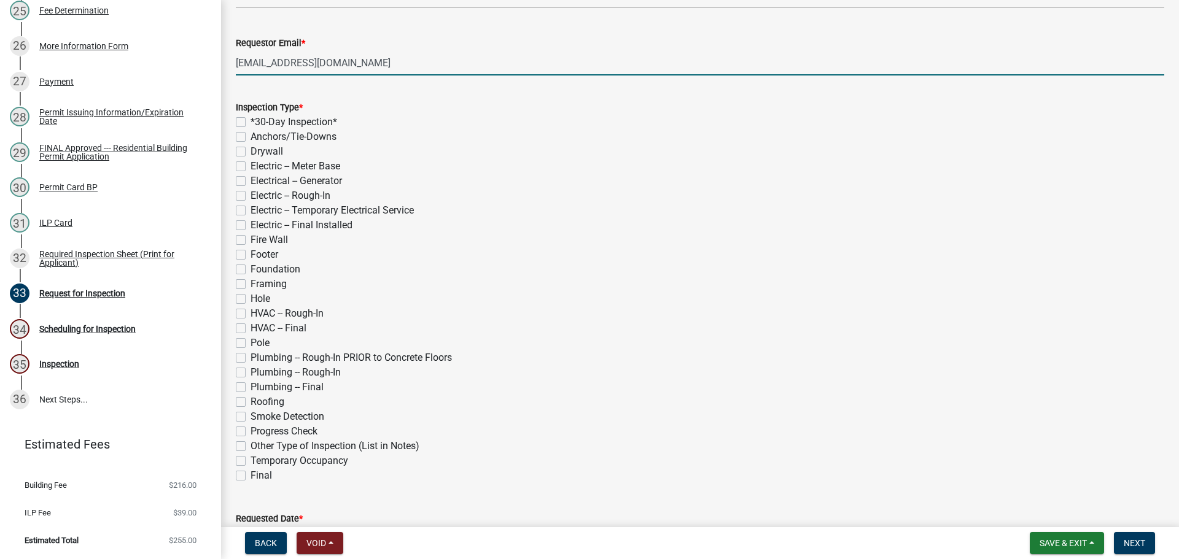
type input "[EMAIL_ADDRESS][DOMAIN_NAME]"
click at [251, 130] on label "*30-Day Inspection*" at bounding box center [294, 122] width 87 height 15
click at [251, 123] on input "*30-Day Inspection*" at bounding box center [255, 119] width 8 height 8
checkbox input "true"
checkbox input "false"
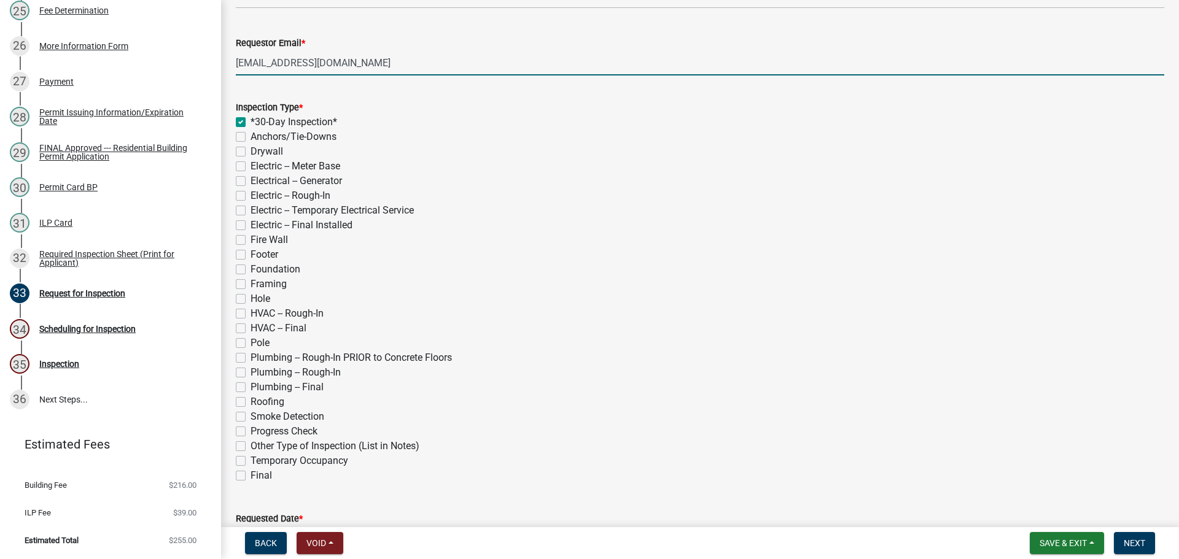
checkbox input "false"
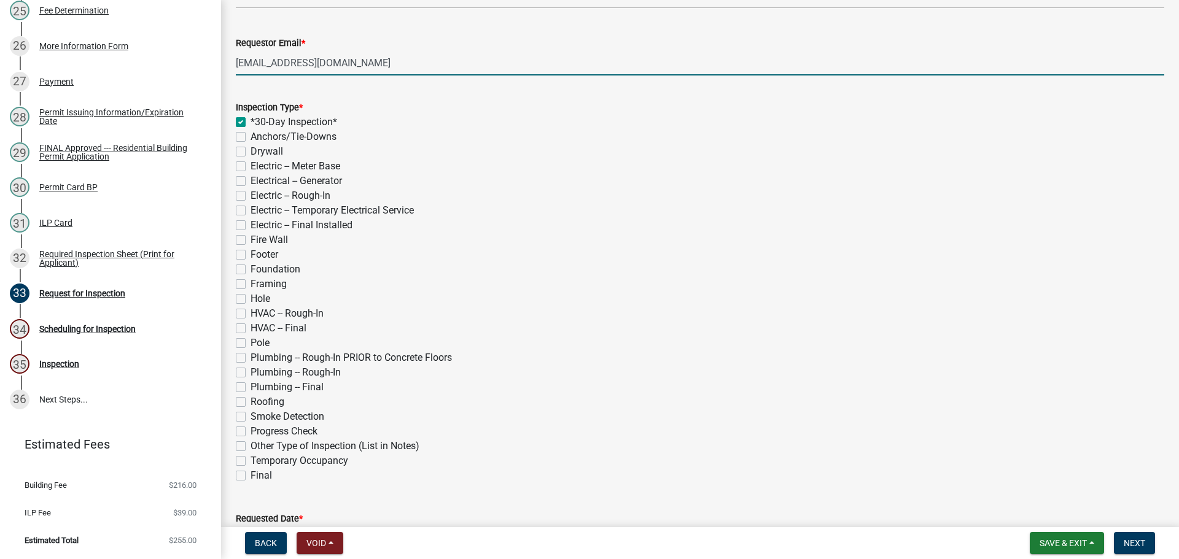
checkbox input "false"
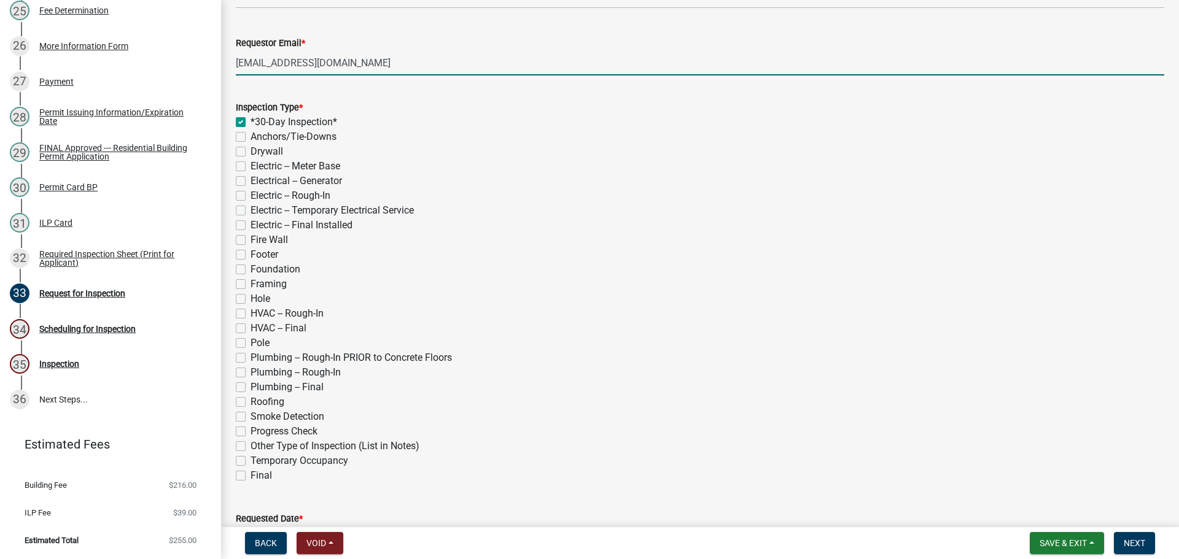
checkbox input "false"
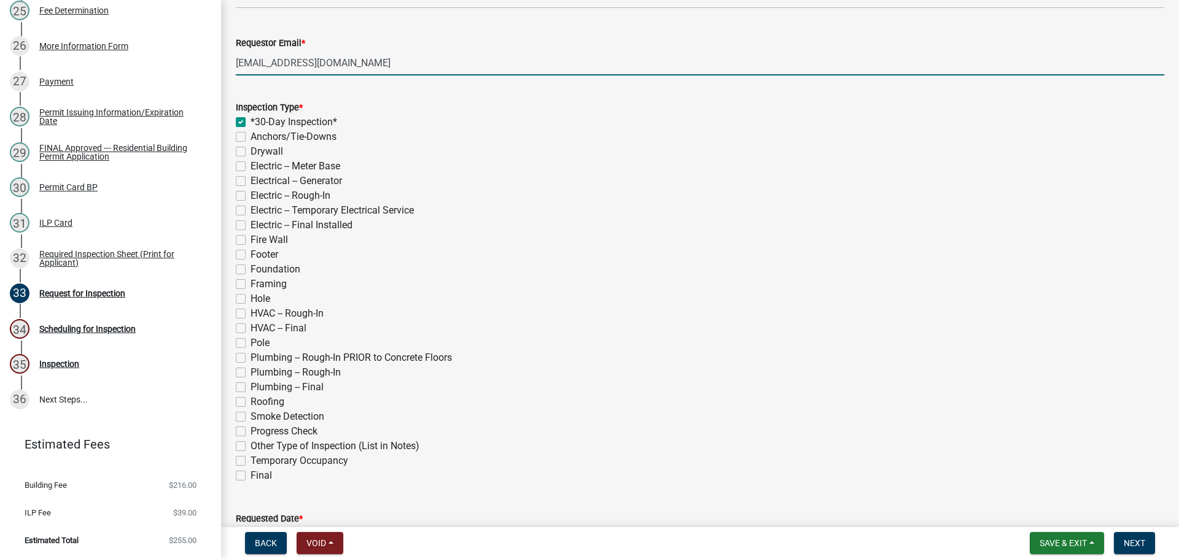
checkbox input "false"
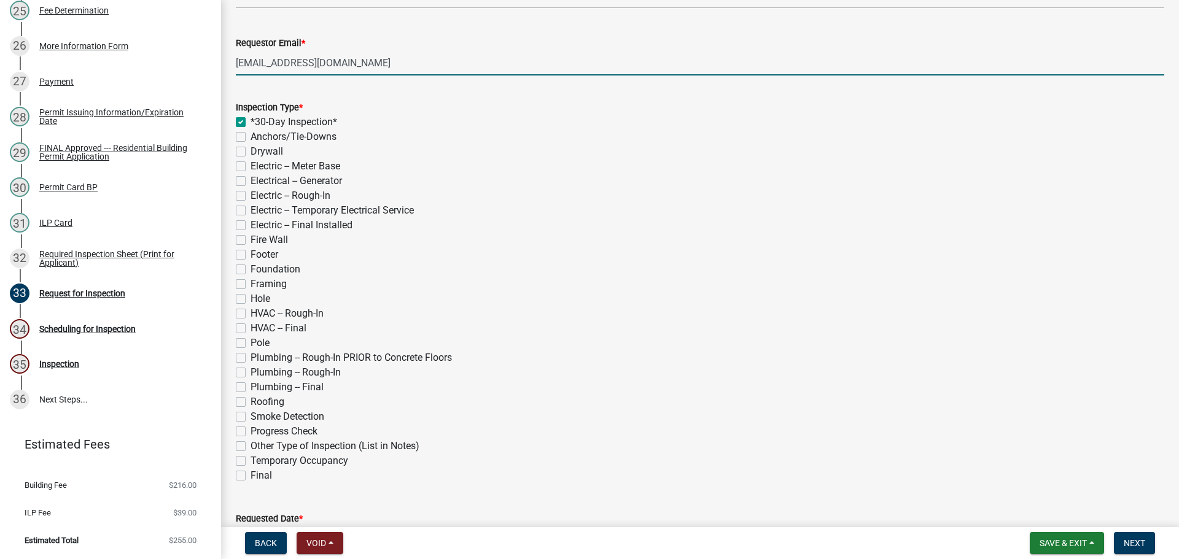
checkbox input "false"
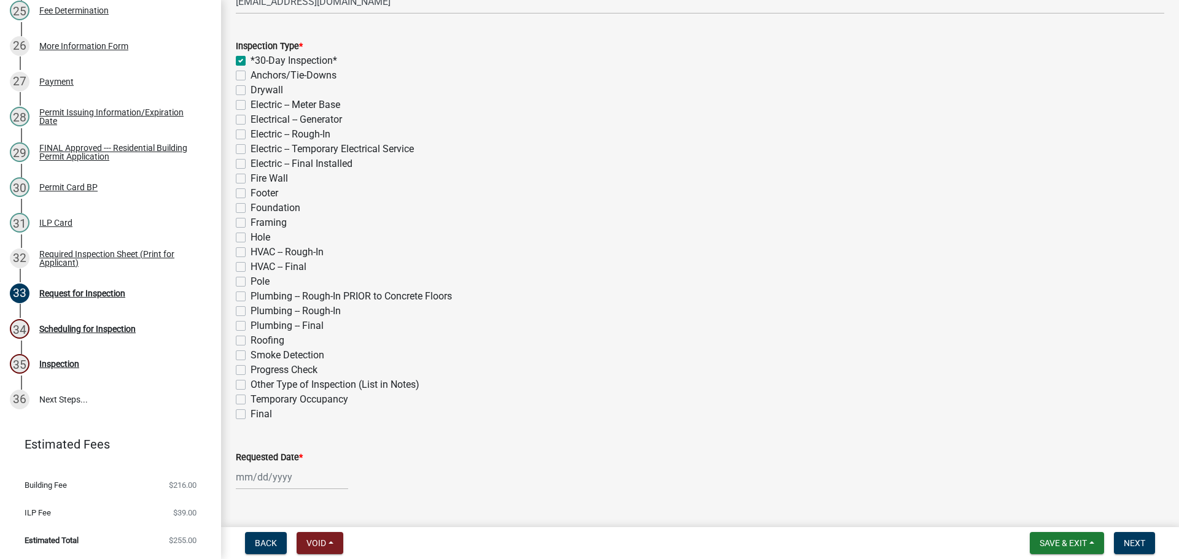
click at [251, 230] on label "Framing" at bounding box center [269, 223] width 36 height 15
click at [251, 223] on input "Framing" at bounding box center [255, 220] width 8 height 8
checkbox input "true"
checkbox input "false"
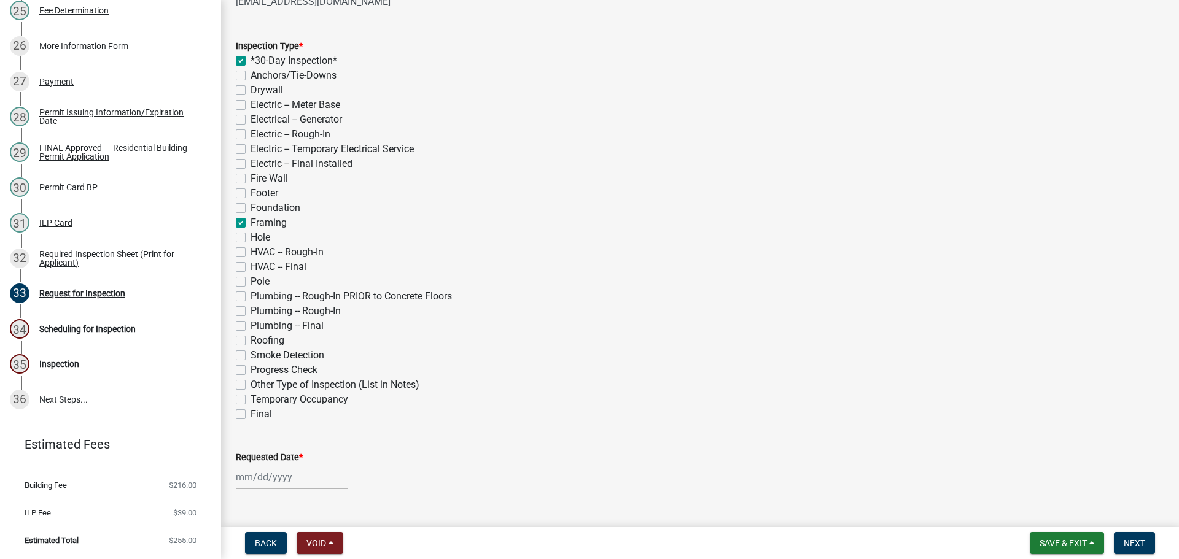
checkbox input "false"
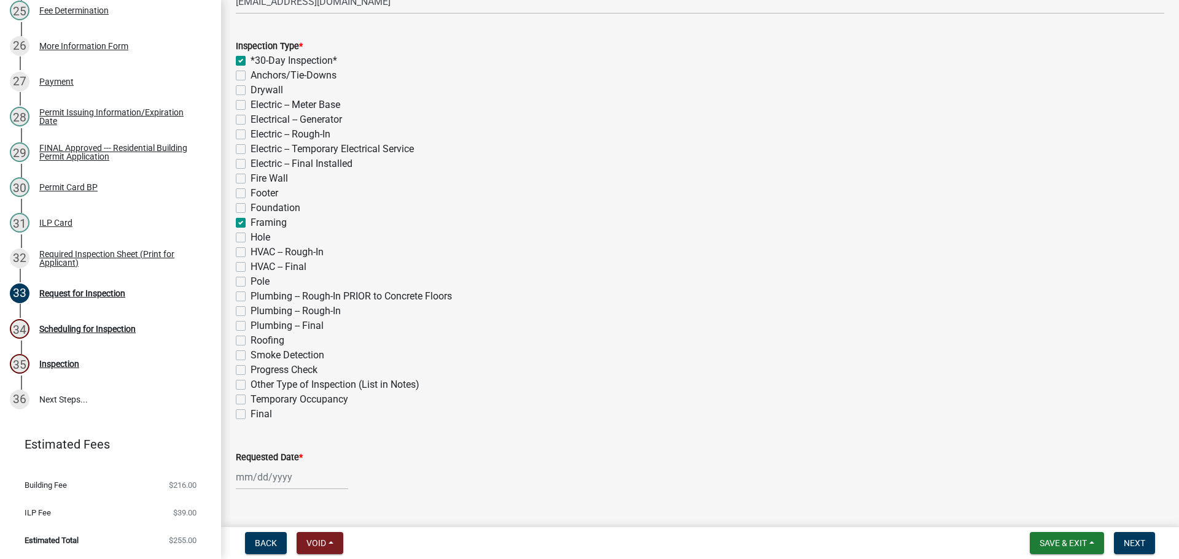
checkbox input "false"
checkbox input "true"
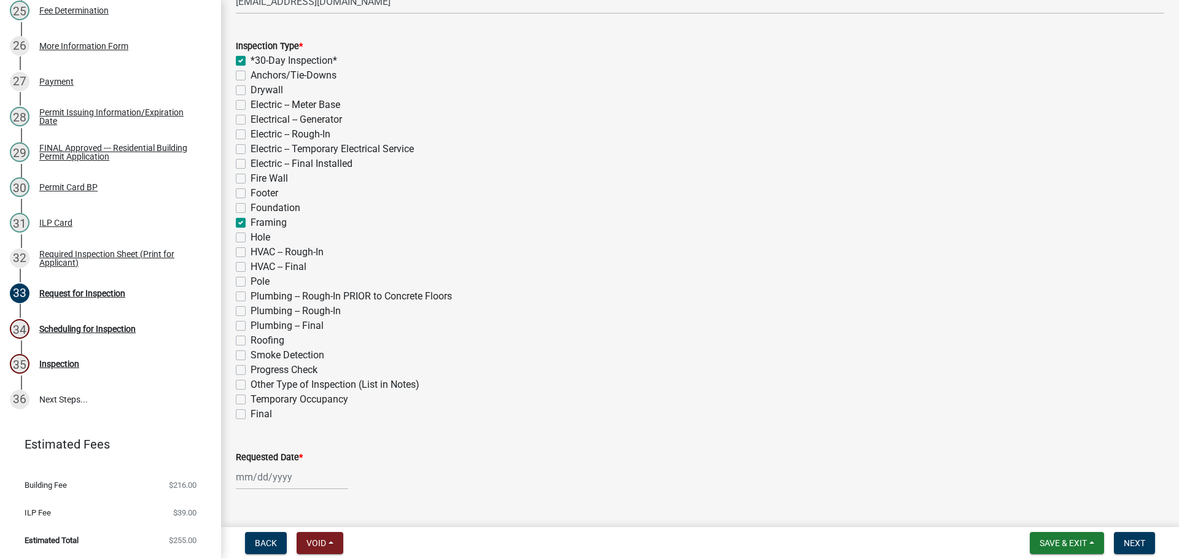
checkbox input "false"
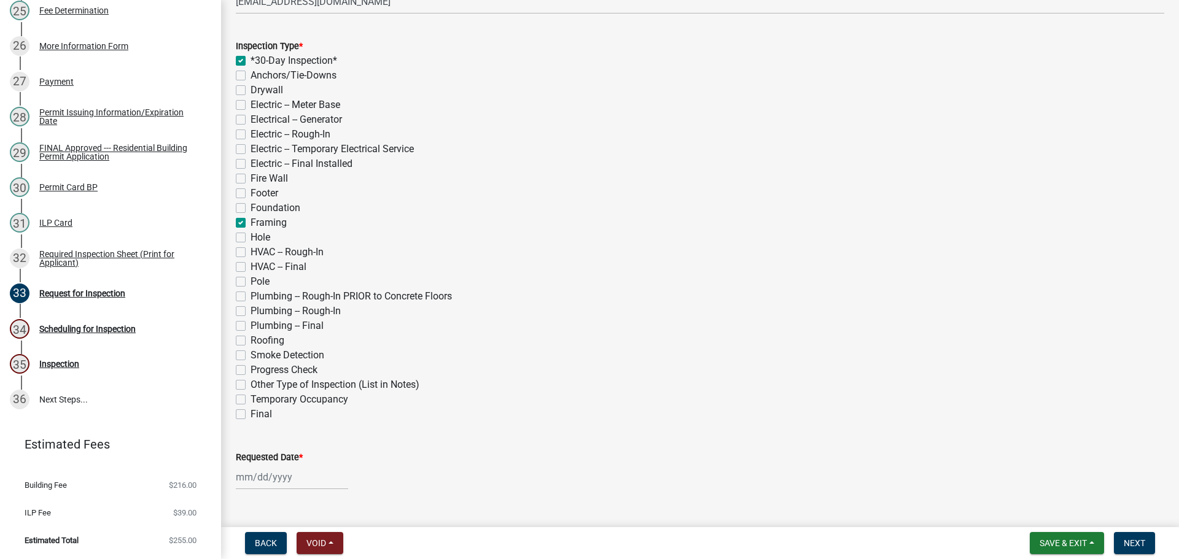
checkbox input "false"
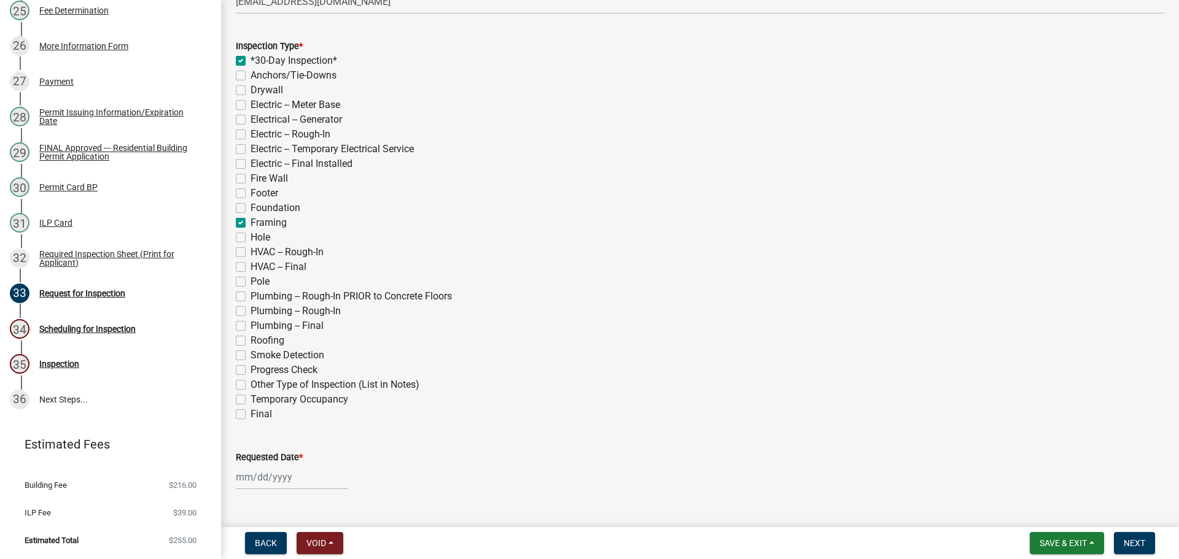
checkbox input "false"
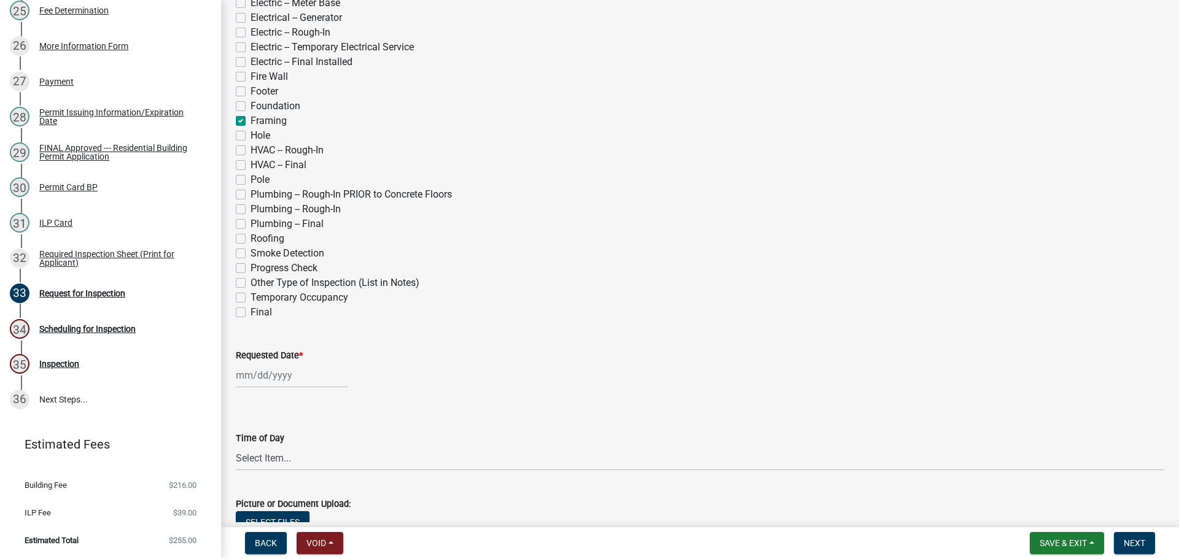
scroll to position [430, 0]
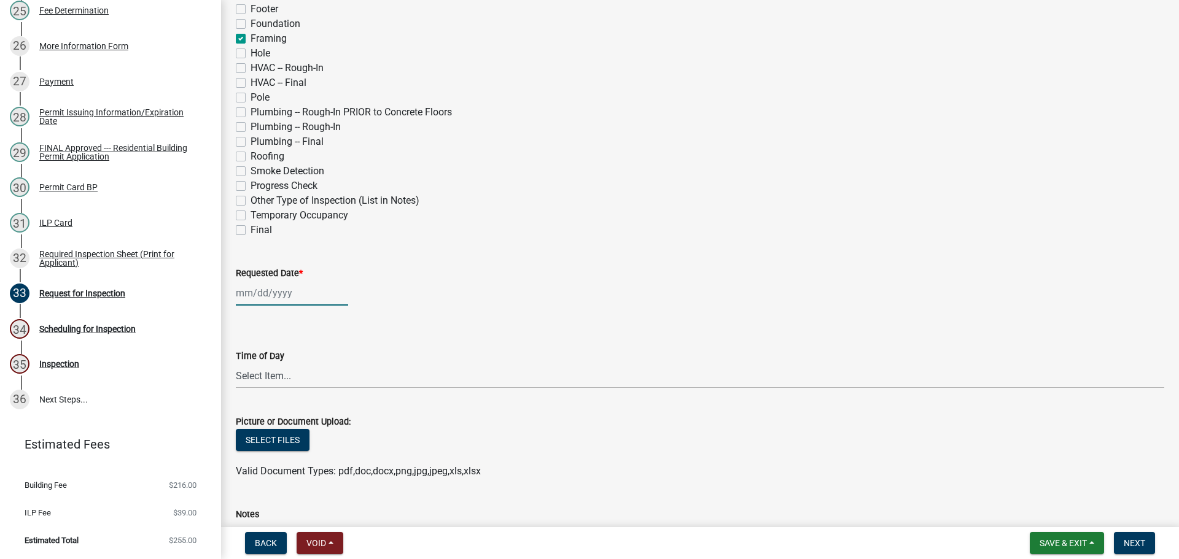
click at [260, 306] on div at bounding box center [292, 293] width 112 height 25
select select "9"
select select "2025"
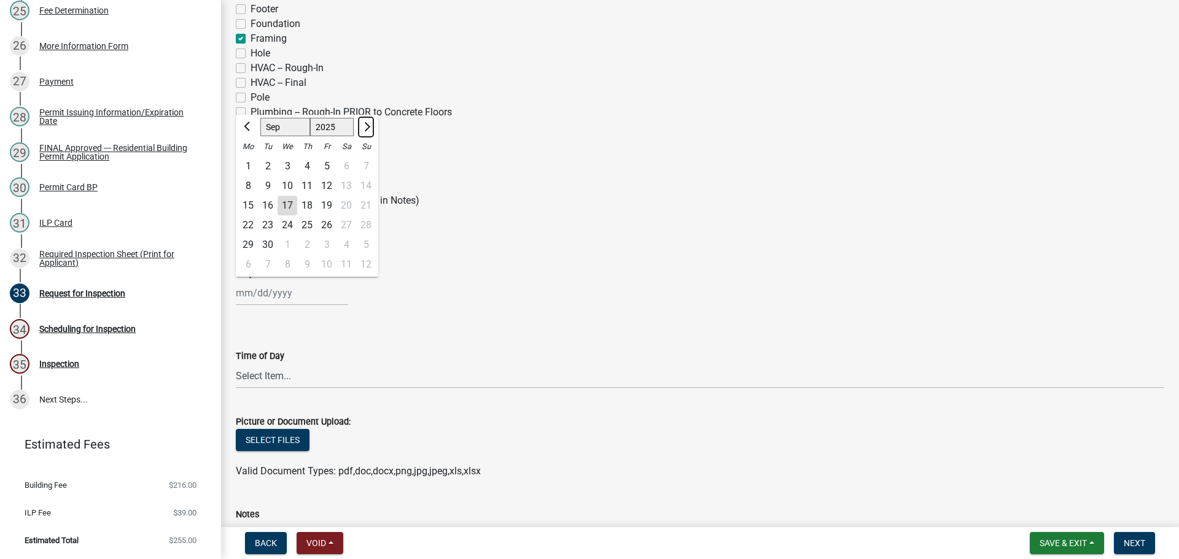
click at [373, 137] on button "Next month" at bounding box center [366, 127] width 15 height 20
select select "10"
click at [309, 216] on div "16" at bounding box center [307, 206] width 20 height 20
type input "[DATE]"
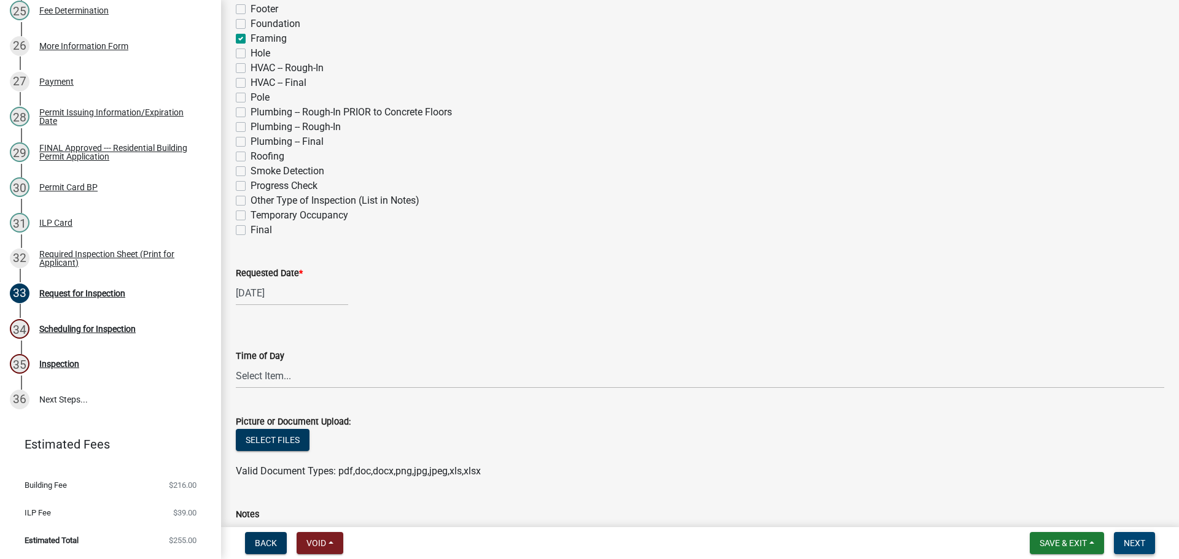
click at [1125, 538] on span "Next" at bounding box center [1134, 543] width 21 height 10
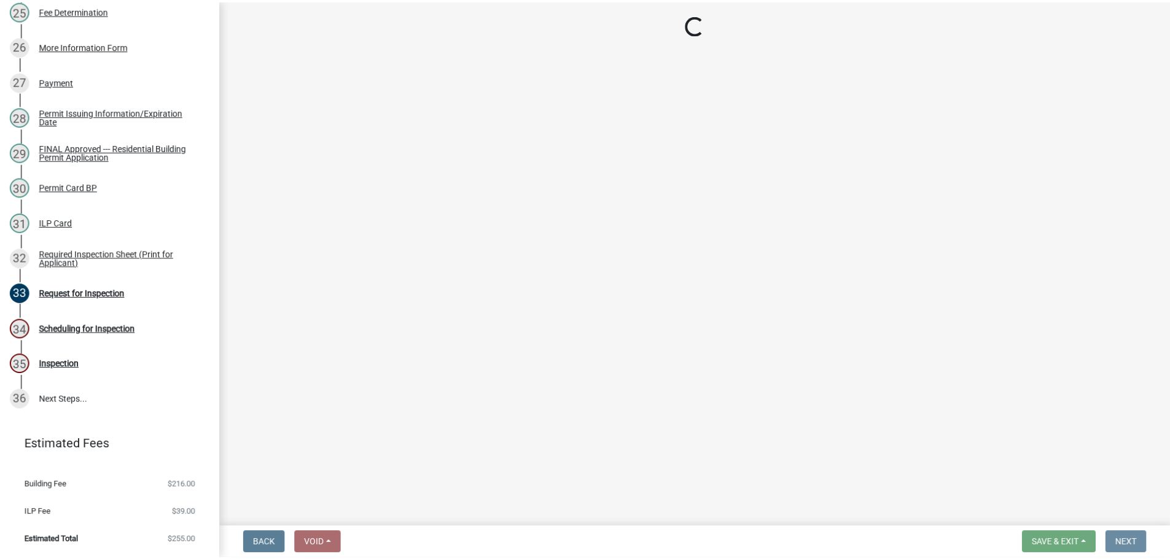
scroll to position [0, 0]
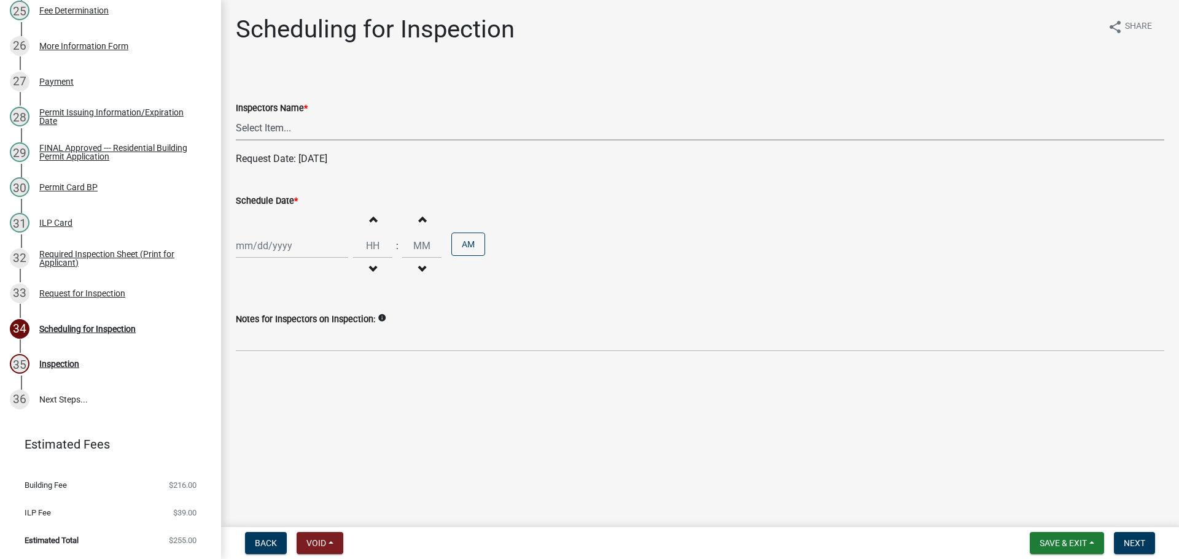
click at [309, 141] on select "Select Item... bmthomas ([PERSON_NAME]) croser ([PERSON_NAME]) [PERSON_NAME] ([…" at bounding box center [700, 127] width 928 height 25
select select "25b75ae6-03c7-4280-9b34-fcf63005d5e5"
click at [238, 130] on select "Select Item... bmthomas ([PERSON_NAME]) croser ([PERSON_NAME]) [PERSON_NAME] ([…" at bounding box center [700, 127] width 928 height 25
click at [270, 258] on div at bounding box center [292, 245] width 112 height 25
select select "9"
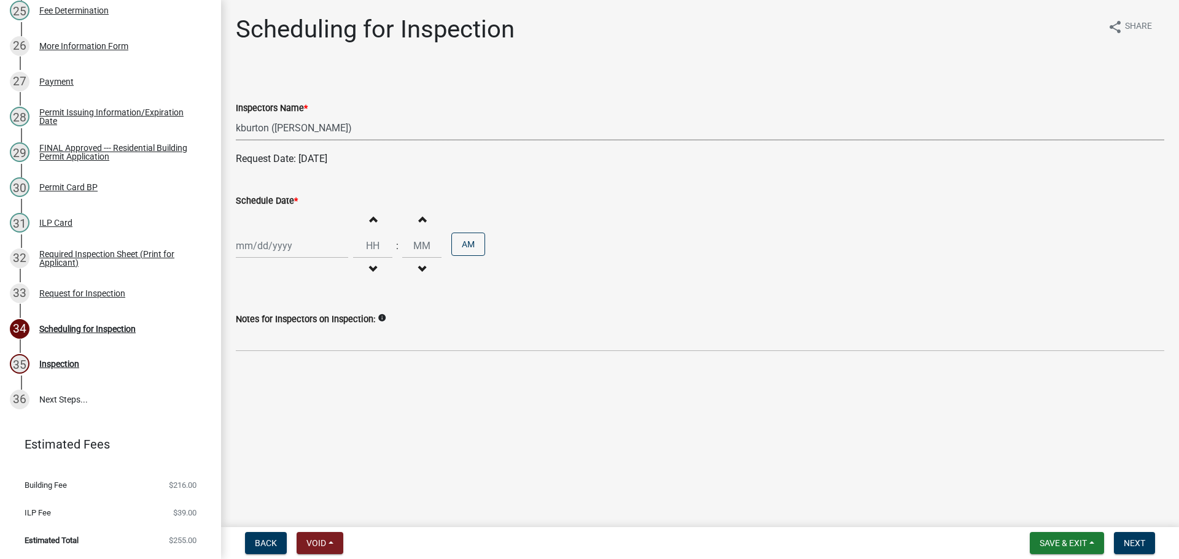
select select "2025"
click at [370, 287] on span "Next month" at bounding box center [365, 282] width 9 height 9
select select "10"
click at [317, 371] on div "16" at bounding box center [307, 361] width 20 height 20
type input "[DATE]"
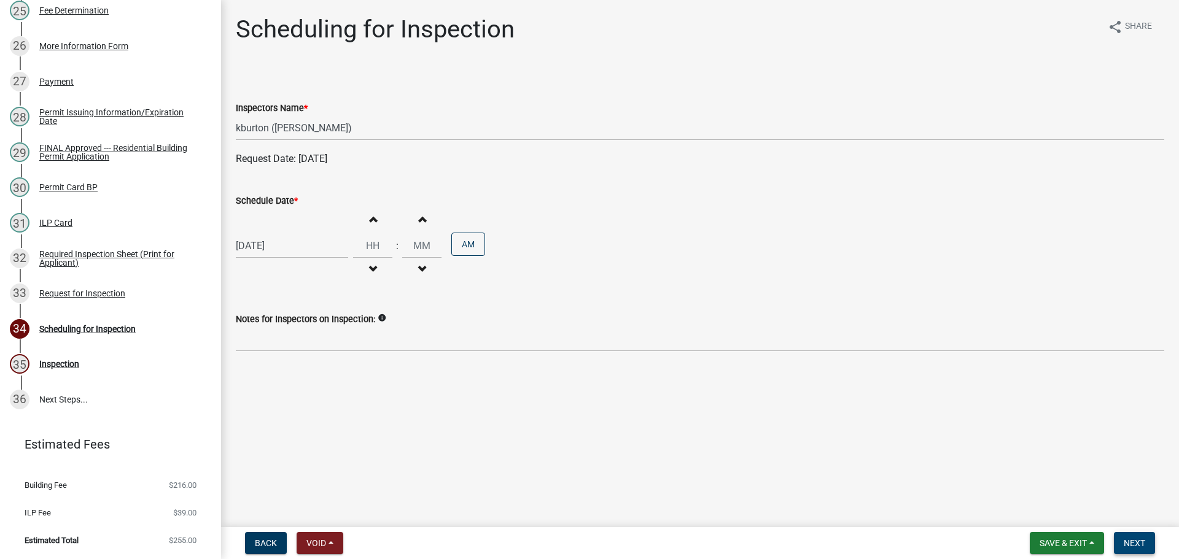
click at [1147, 542] on button "Next" at bounding box center [1134, 543] width 41 height 22
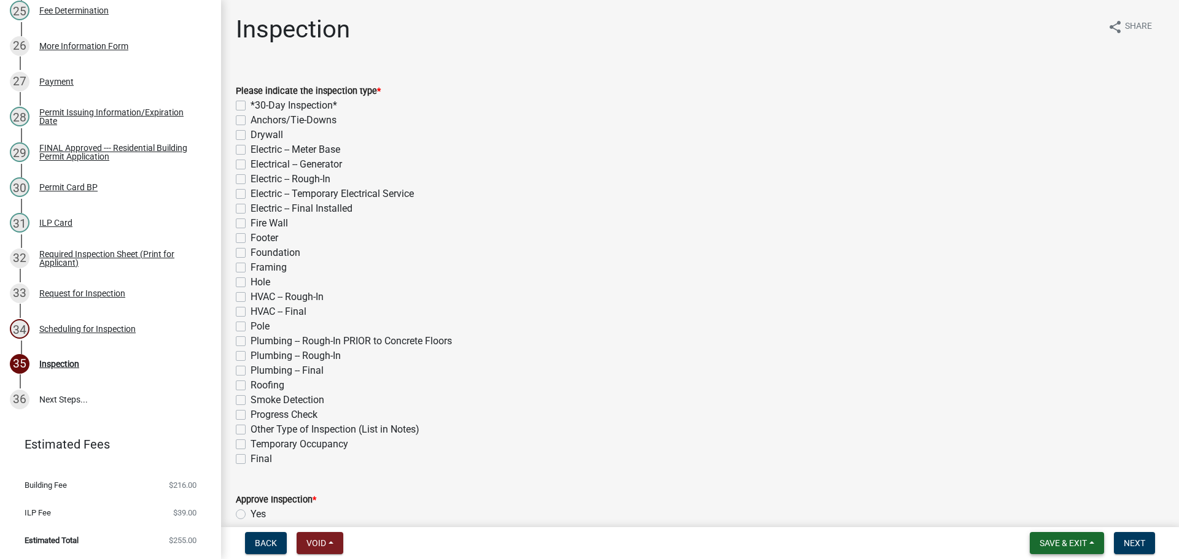
click at [1046, 538] on span "Save & Exit" at bounding box center [1062, 543] width 47 height 10
click at [1018, 507] on button "Save & Exit" at bounding box center [1055, 508] width 98 height 29
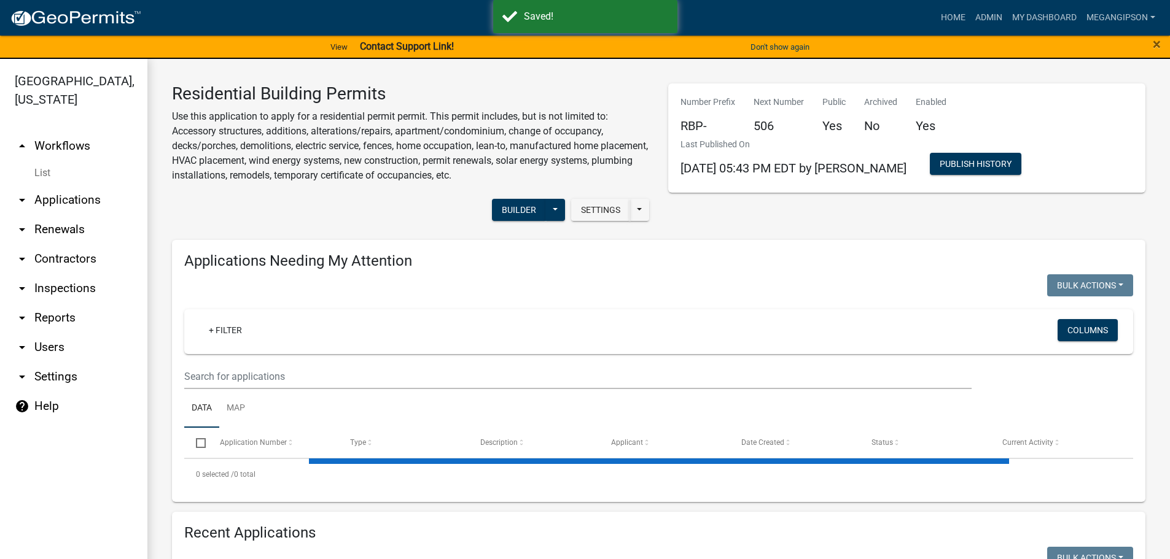
select select "3: 100"
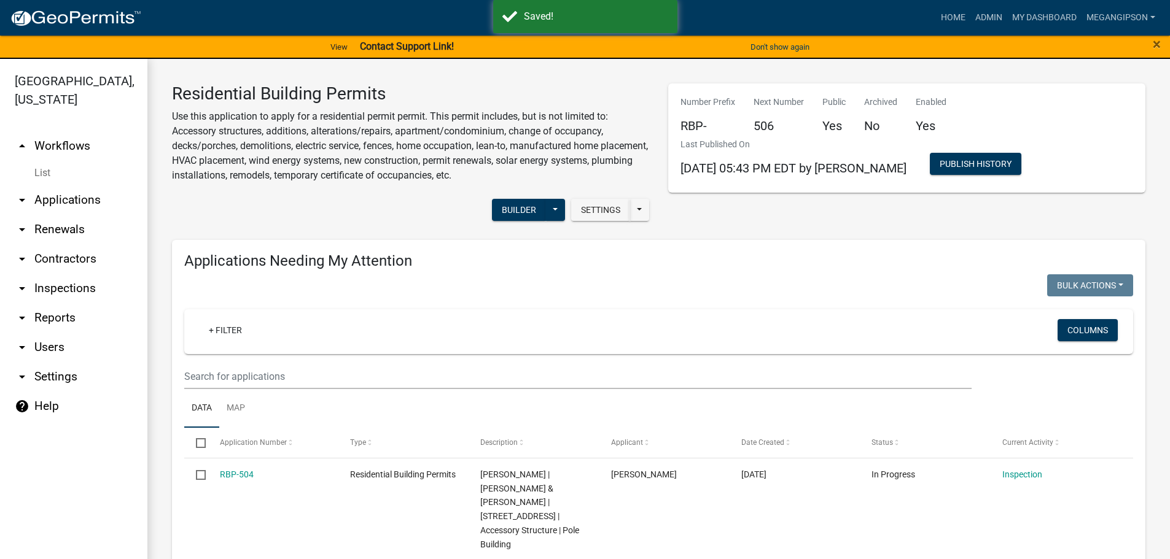
click at [257, 183] on p "Use this application to apply for a residential permit permit. This permit incl…" at bounding box center [411, 146] width 478 height 74
click at [783, 230] on div "Number Prefix RBP- Next Number 506 Public Yes Archived No Enabled Yes Last Publ…" at bounding box center [907, 157] width 496 height 147
click at [68, 215] on link "arrow_drop_down Applications" at bounding box center [73, 199] width 147 height 29
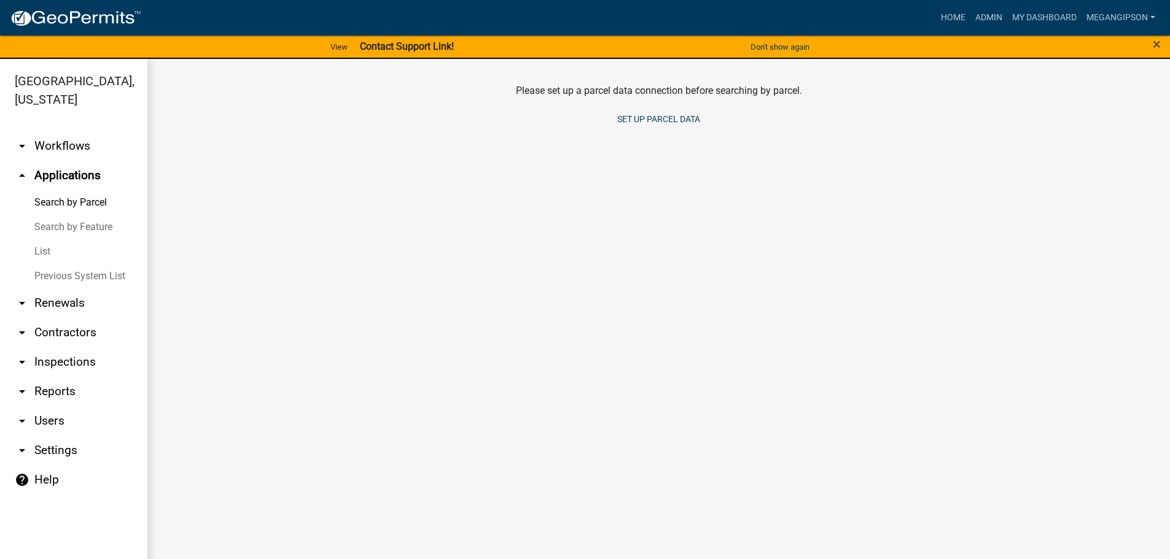
click at [65, 239] on link "Search by Feature" at bounding box center [73, 227] width 147 height 25
click at [65, 264] on link "List" at bounding box center [73, 251] width 147 height 25
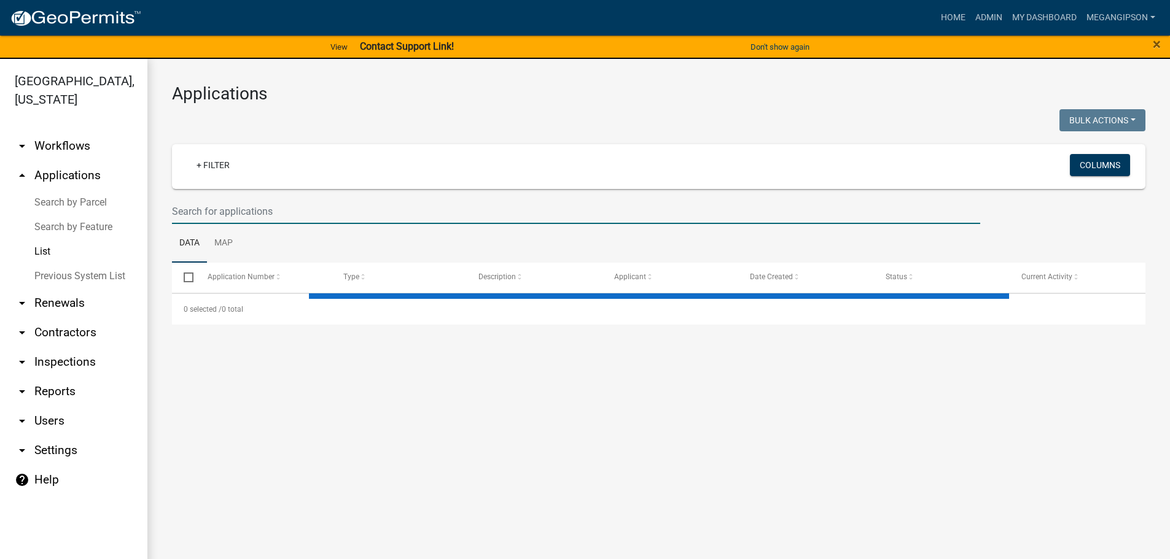
click at [239, 224] on input "text" at bounding box center [576, 211] width 808 height 25
select select "3: 100"
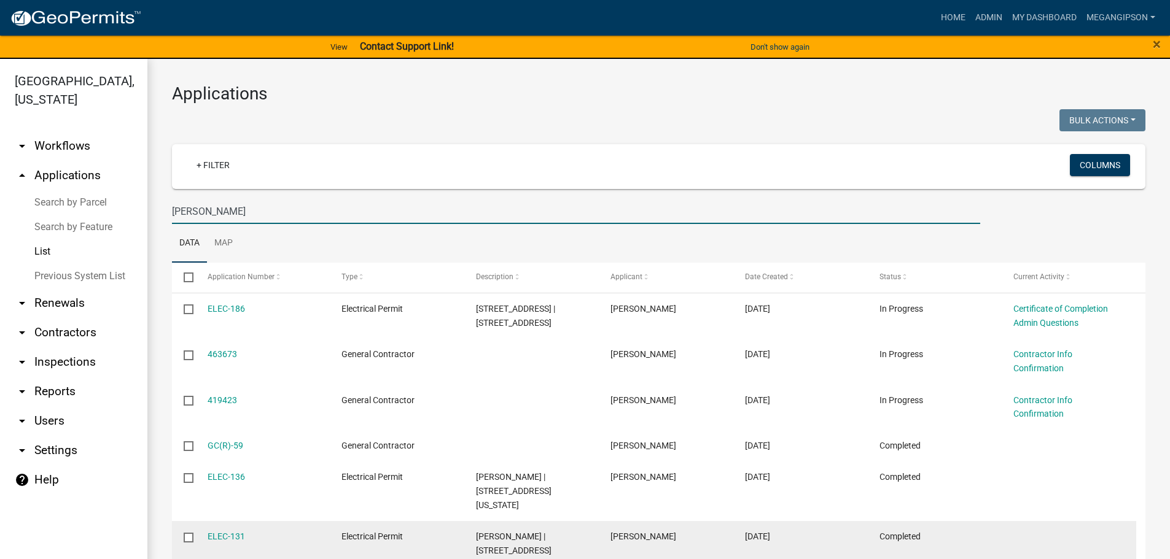
type input "[PERSON_NAME]"
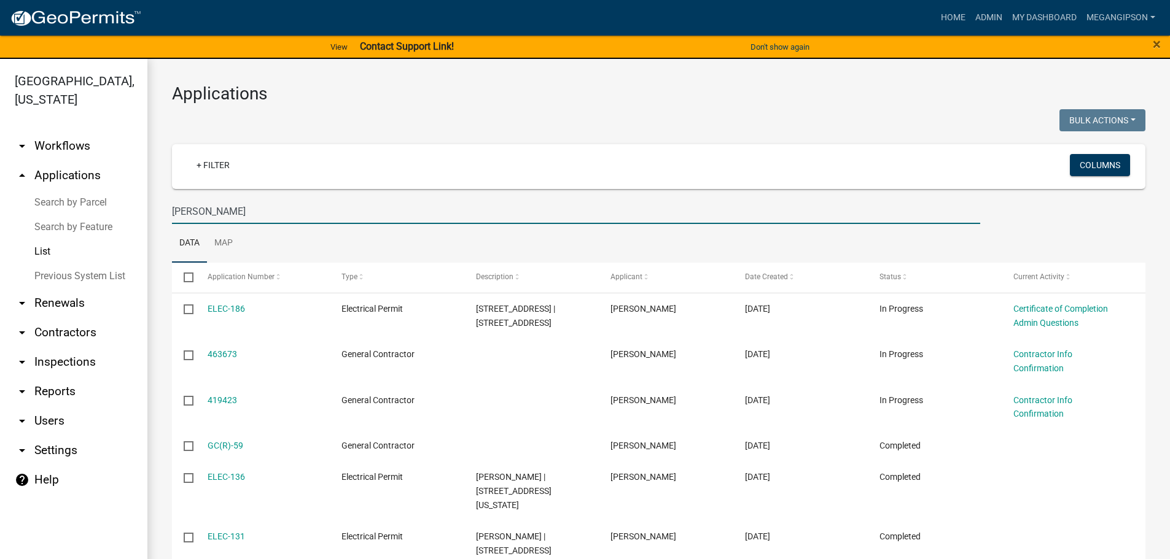
drag, startPoint x: 279, startPoint y: 227, endPoint x: 0, endPoint y: 203, distance: 279.8
click at [76, 219] on div "[GEOGRAPHIC_DATA], [US_STATE] arrow_drop_down Workflows List arrow_drop_up Appl…" at bounding box center [585, 316] width 1170 height 515
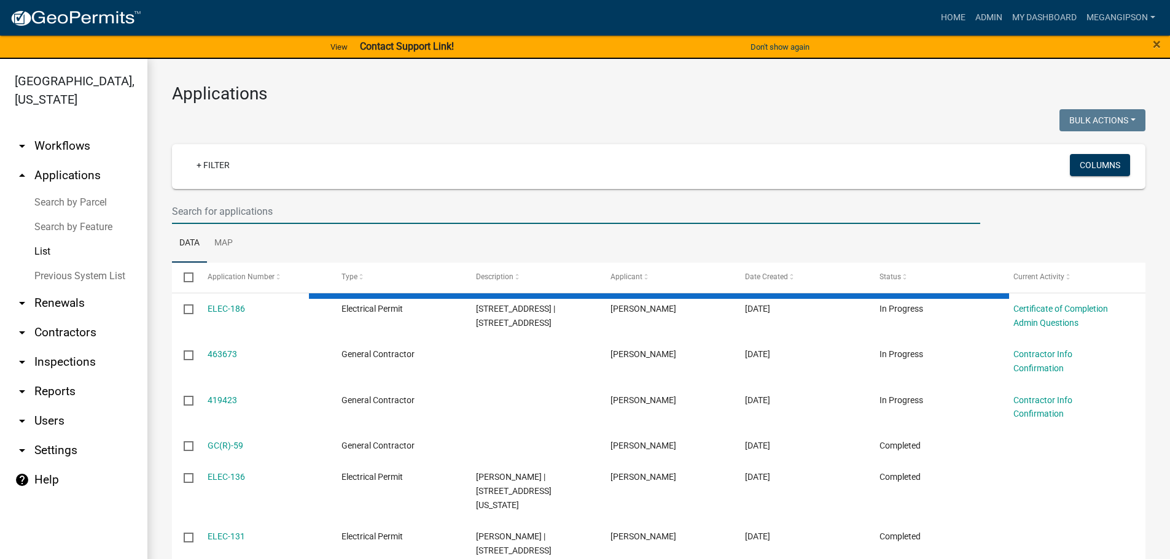
select select "3: 100"
